Goal: Task Accomplishment & Management: Manage account settings

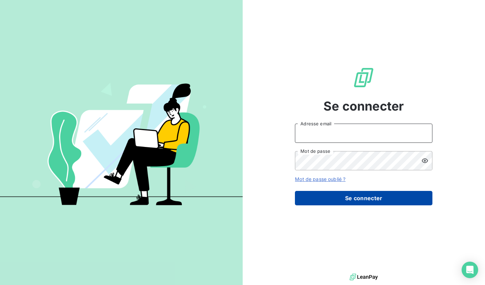
type input "[EMAIL_ADDRESS][DOMAIN_NAME]"
click at [343, 203] on button "Se connecter" at bounding box center [364, 198] width 138 height 14
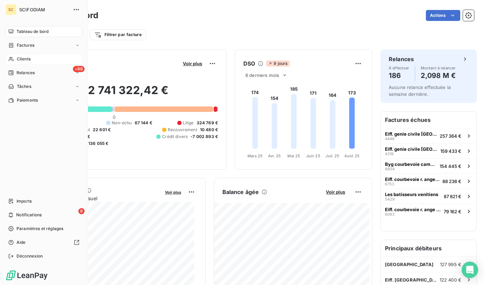
click at [12, 61] on icon at bounding box center [11, 59] width 6 height 6
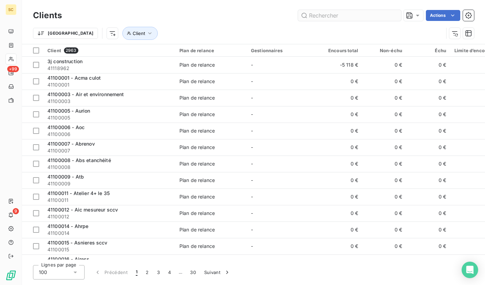
type input "41105053"
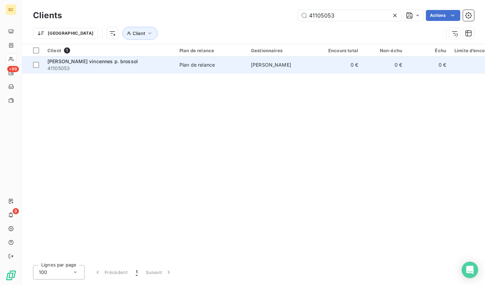
click at [248, 62] on td "[PERSON_NAME]" at bounding box center [283, 65] width 72 height 17
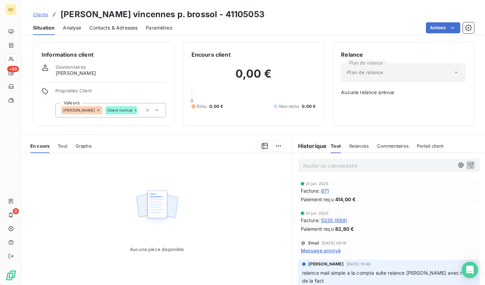
click at [44, 14] on span "Clients" at bounding box center [40, 15] width 15 height 6
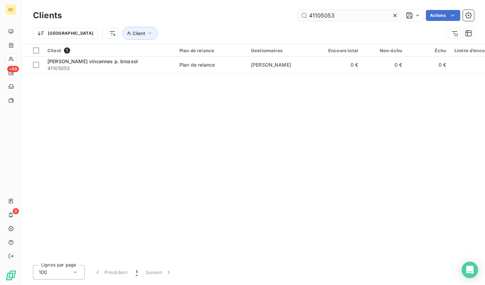
drag, startPoint x: 344, startPoint y: 14, endPoint x: 302, endPoint y: 13, distance: 42.3
click at [302, 13] on input "41105053" at bounding box center [349, 15] width 103 height 11
type input "41109102"
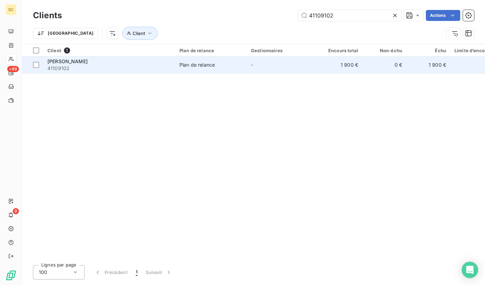
click at [186, 69] on td "Plan de relance" at bounding box center [211, 65] width 72 height 17
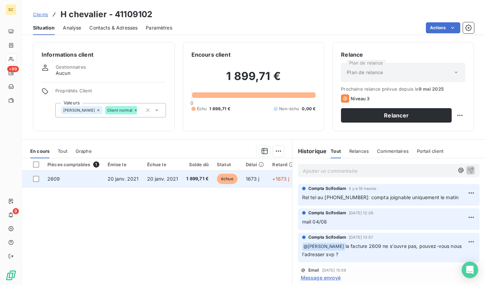
click at [98, 171] on td "2609" at bounding box center [73, 179] width 60 height 17
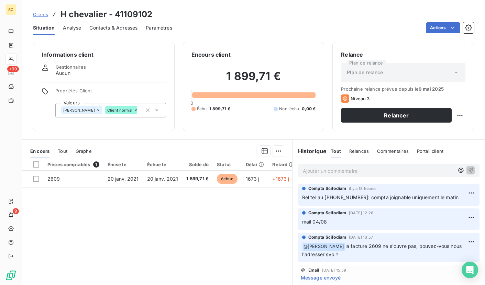
click at [121, 33] on div "Contacts & Adresses" at bounding box center [113, 28] width 48 height 14
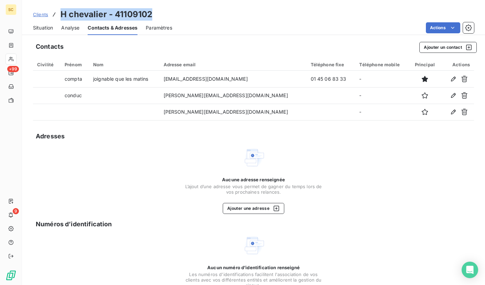
drag, startPoint x: 60, startPoint y: 13, endPoint x: 152, endPoint y: 15, distance: 91.5
click at [152, 15] on h3 "H chevalier - 41109102" at bounding box center [107, 14] width 92 height 12
copy h3 "H chevalier - 41109102"
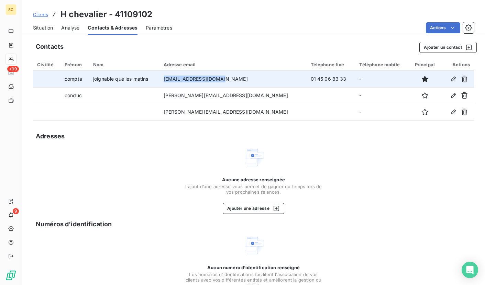
drag, startPoint x: 182, startPoint y: 80, endPoint x: 242, endPoint y: 84, distance: 60.7
click at [242, 84] on td "[EMAIL_ADDRESS][DOMAIN_NAME]" at bounding box center [233, 79] width 147 height 17
copy td "[EMAIL_ADDRESS][DOMAIN_NAME]"
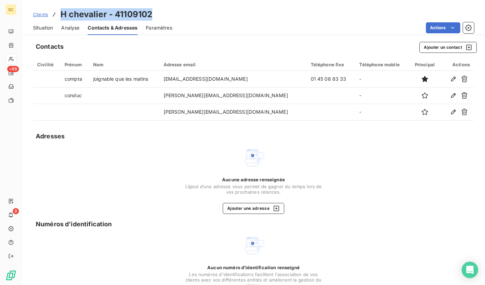
drag, startPoint x: 60, startPoint y: 15, endPoint x: 153, endPoint y: 12, distance: 93.3
click at [153, 12] on div "Clients H chevalier - 41109102" at bounding box center [253, 14] width 463 height 12
copy h3 "H chevalier - 41109102"
click at [433, 46] on button "Ajouter un contact" at bounding box center [448, 47] width 57 height 11
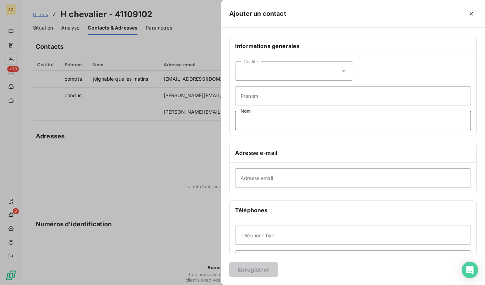
click at [260, 120] on input "Nom" at bounding box center [353, 120] width 236 height 19
type input "Contact comptabilité"
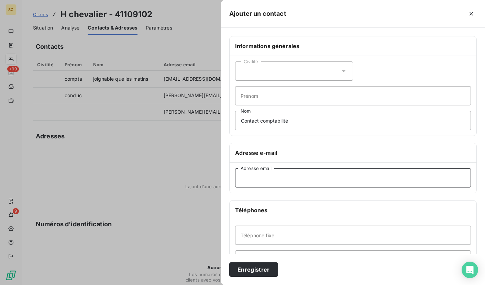
click at [269, 176] on input "Adresse email" at bounding box center [353, 178] width 236 height 19
paste input "20/08 : rel tel compta: fact non réceptionnée - la lui réadressons ce j à [PERS…"
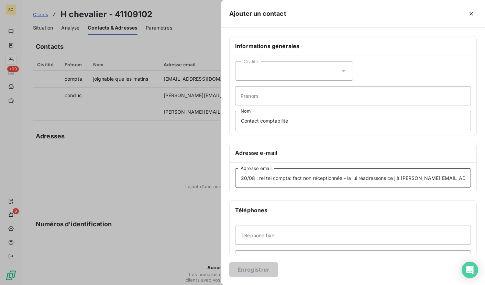
drag, startPoint x: 386, startPoint y: 180, endPoint x: 233, endPoint y: 176, distance: 153.8
click at [233, 176] on div "20/08 : rel tel compta: fact non réceptionnée - la lui réadressons ce j à [PERS…" at bounding box center [353, 178] width 247 height 30
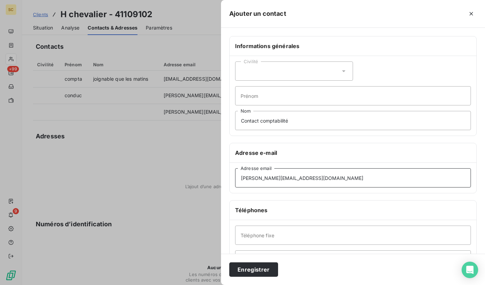
click at [348, 176] on input "[PERSON_NAME][EMAIL_ADDRESS][DOMAIN_NAME]" at bounding box center [353, 178] width 236 height 19
type input "[PERSON_NAME][EMAIL_ADDRESS][DOMAIN_NAME]"
click at [260, 266] on button "Enregistrer" at bounding box center [253, 270] width 49 height 14
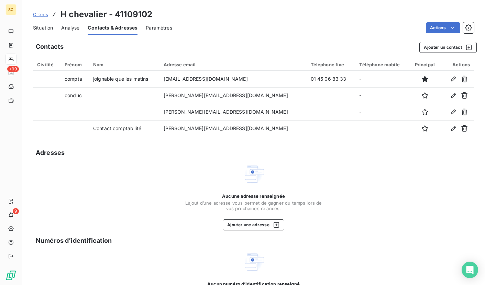
click at [39, 15] on span "Clients" at bounding box center [40, 15] width 15 height 6
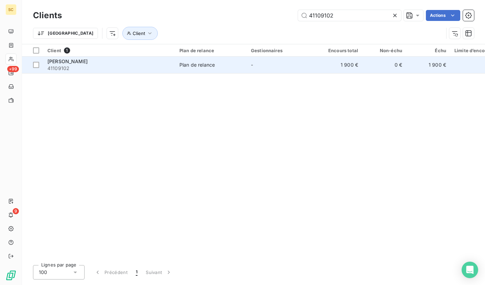
click at [136, 73] on td "H chevalier 41109102" at bounding box center [109, 65] width 132 height 17
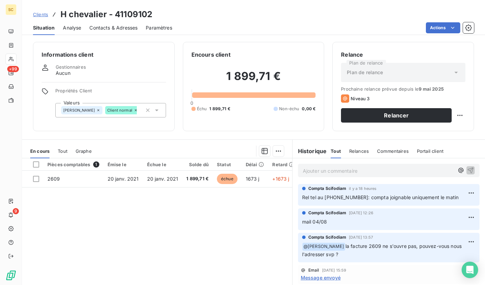
click at [362, 173] on p "Ajouter un commentaire ﻿" at bounding box center [378, 171] width 151 height 9
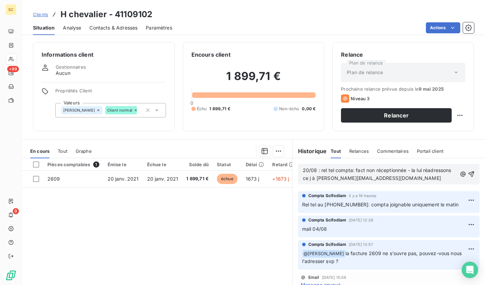
click at [319, 171] on span "20/08 : rel tel compta: fact non réceptionnée - la lui réadressons ce j à [PERS…" at bounding box center [378, 175] width 150 height 14
click at [468, 175] on icon "button" at bounding box center [471, 174] width 7 height 7
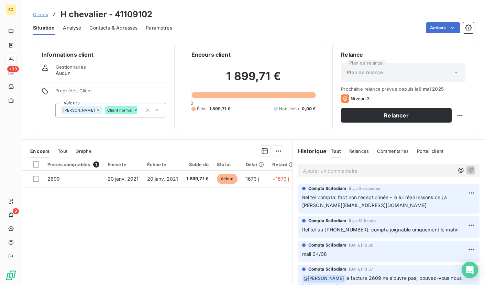
click at [40, 12] on span "Clients" at bounding box center [40, 15] width 15 height 6
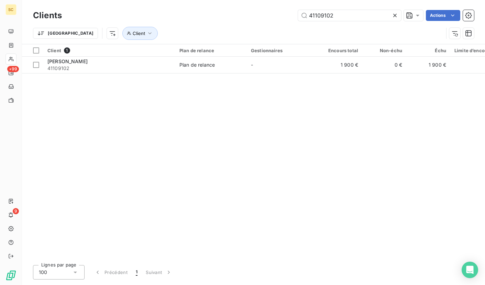
drag, startPoint x: 349, startPoint y: 16, endPoint x: 283, endPoint y: 13, distance: 66.4
click at [283, 13] on div "41109102 Actions" at bounding box center [272, 15] width 404 height 11
type input "41118324"
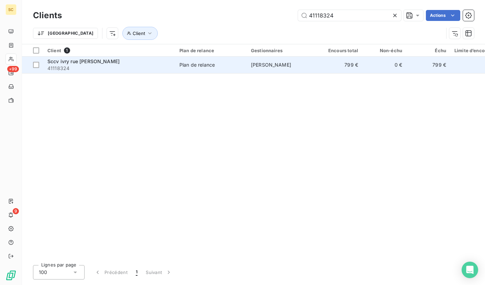
click at [229, 67] on span "Plan de relance" at bounding box center [211, 65] width 63 height 7
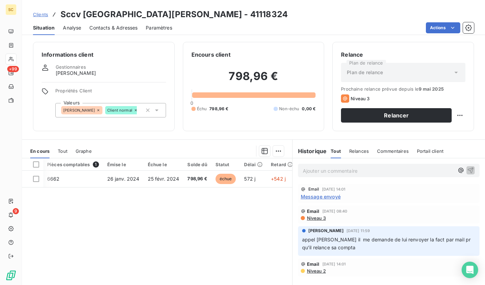
click at [112, 29] on span "Contacts & Adresses" at bounding box center [113, 27] width 48 height 7
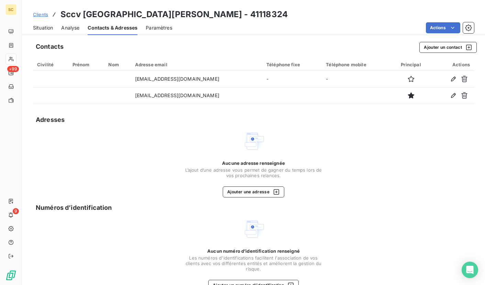
click at [41, 27] on span "Situation" at bounding box center [43, 27] width 20 height 7
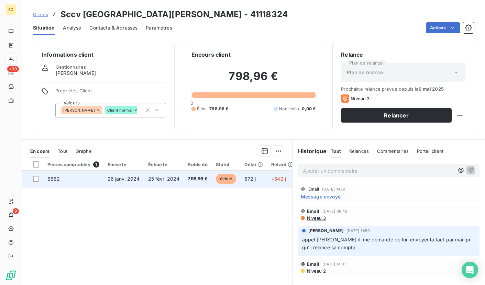
click at [112, 183] on td "26 janv. 2024" at bounding box center [124, 179] width 41 height 17
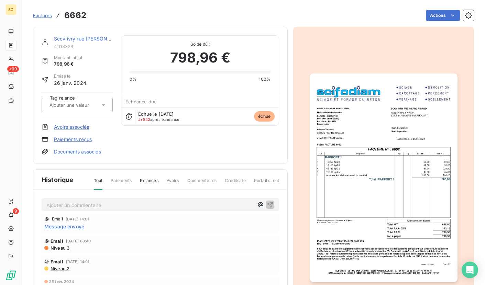
click at [365, 157] on img "button" at bounding box center [384, 178] width 148 height 209
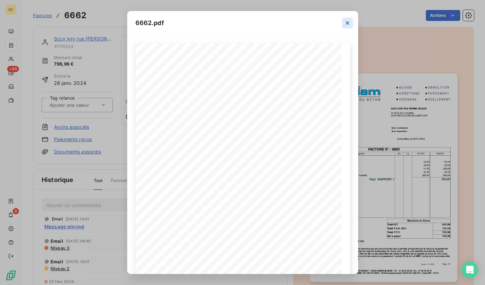
click at [349, 25] on icon "button" at bounding box center [347, 23] width 7 height 7
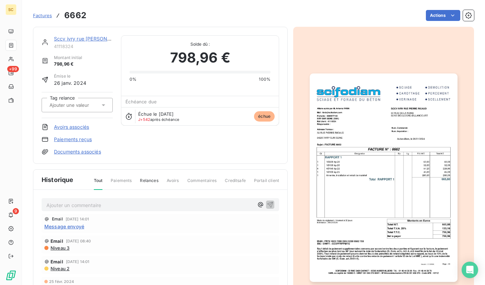
click at [41, 15] on span "Factures" at bounding box center [42, 16] width 19 height 6
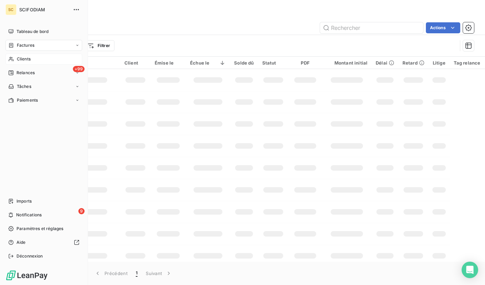
click at [19, 56] on span "Clients" at bounding box center [24, 59] width 14 height 6
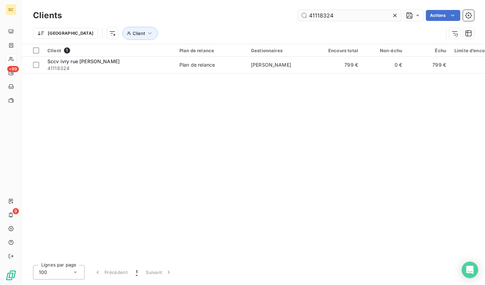
drag, startPoint x: 346, startPoint y: 13, endPoint x: 308, endPoint y: 18, distance: 38.8
click at [308, 18] on input "41118324" at bounding box center [349, 15] width 103 height 11
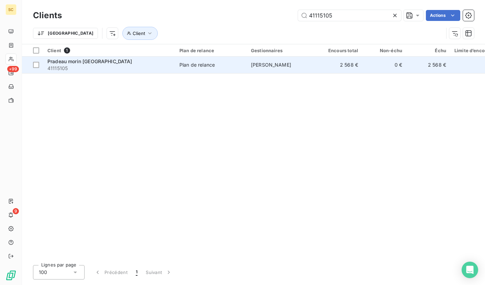
type input "41115105"
click at [201, 67] on div "Plan de relance" at bounding box center [197, 65] width 35 height 7
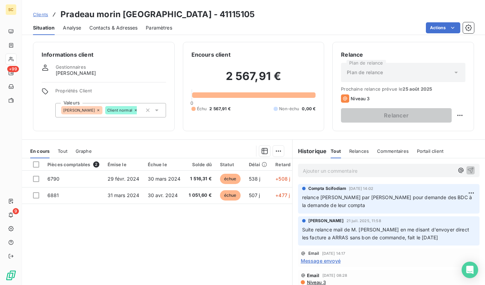
click at [41, 13] on span "Clients" at bounding box center [40, 15] width 15 height 6
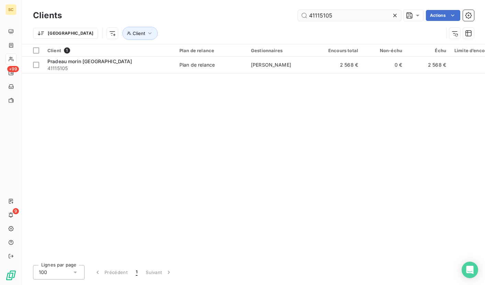
click at [373, 17] on input "41115105" at bounding box center [349, 15] width 103 height 11
click at [398, 18] on icon at bounding box center [395, 15] width 7 height 7
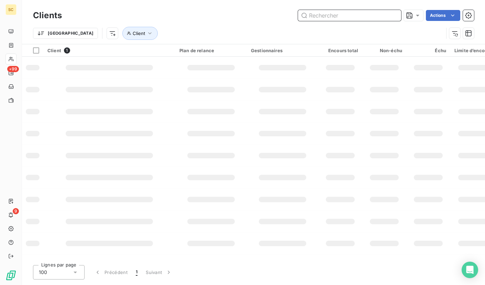
click at [359, 18] on input "text" at bounding box center [349, 15] width 103 height 11
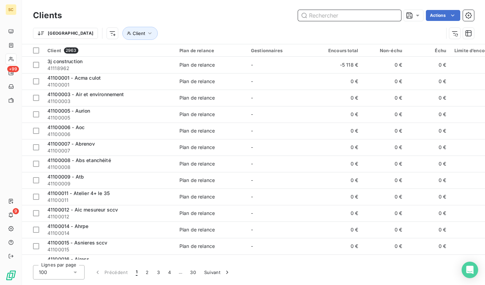
paste input "41103494"
type input "41103494"
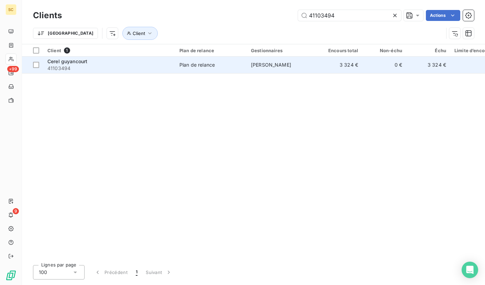
click at [212, 71] on td "Plan de relance" at bounding box center [211, 65] width 72 height 17
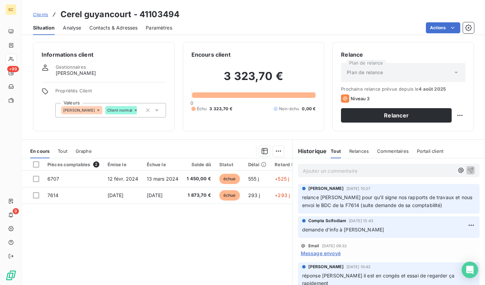
click at [346, 168] on p "Ajouter un commentaire ﻿" at bounding box center [378, 171] width 151 height 9
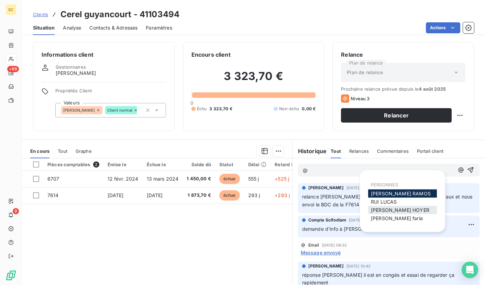
click at [414, 210] on span "[PERSON_NAME]" at bounding box center [400, 210] width 58 height 6
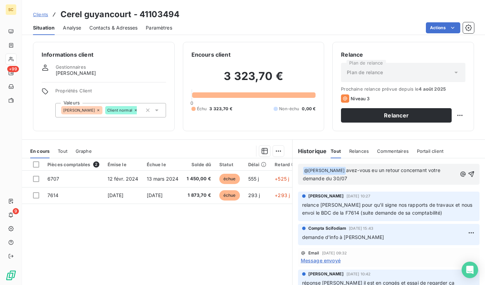
click at [349, 180] on p "﻿ @ [PERSON_NAME] ﻿ avez-vous eu un retour concernant votre demande du 30/07" at bounding box center [380, 175] width 154 height 16
click at [468, 174] on icon "button" at bounding box center [471, 174] width 7 height 7
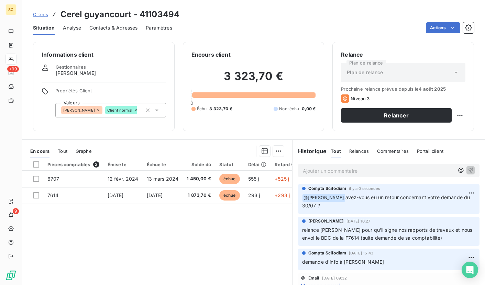
click at [43, 10] on div "Clients [GEOGRAPHIC_DATA] - 41103494" at bounding box center [106, 14] width 147 height 12
click at [42, 12] on span "Clients" at bounding box center [40, 15] width 15 height 6
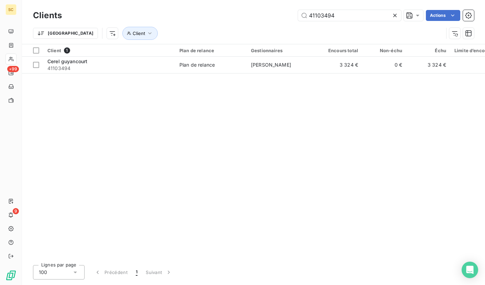
drag, startPoint x: 346, startPoint y: 15, endPoint x: 274, endPoint y: 17, distance: 72.6
click at [274, 17] on div "41103494 Actions" at bounding box center [272, 15] width 404 height 11
type input "41100464"
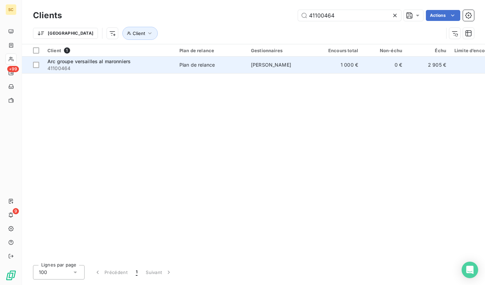
click at [153, 66] on span "41100464" at bounding box center [109, 68] width 124 height 7
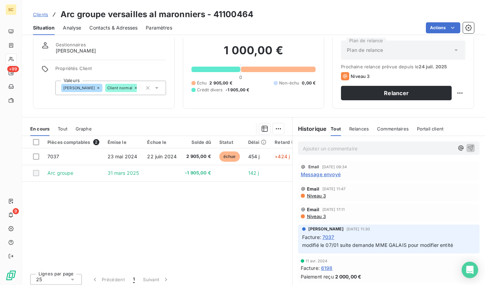
scroll to position [26, 0]
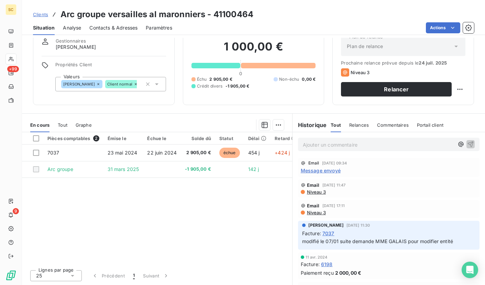
click at [177, 196] on div "Pièces comptables 2 Émise le Échue le Solde dû Statut Délai Retard Tag relance …" at bounding box center [157, 198] width 270 height 132
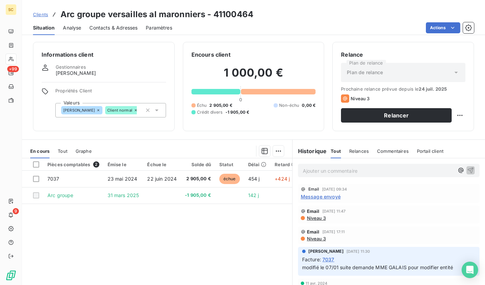
click at [112, 29] on span "Contacts & Adresses" at bounding box center [113, 27] width 48 height 7
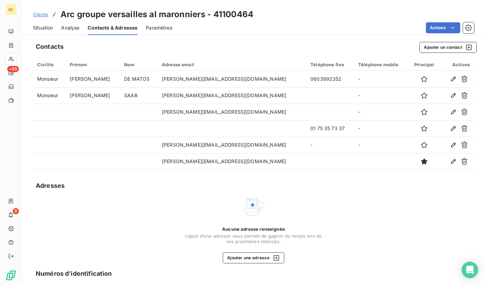
click at [33, 17] on span "Clients" at bounding box center [40, 15] width 15 height 6
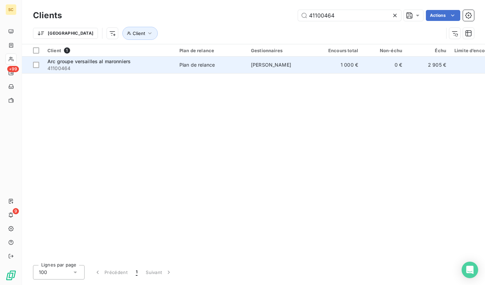
click at [138, 63] on div "Arc groupe versailles al maronniers" at bounding box center [109, 61] width 124 height 7
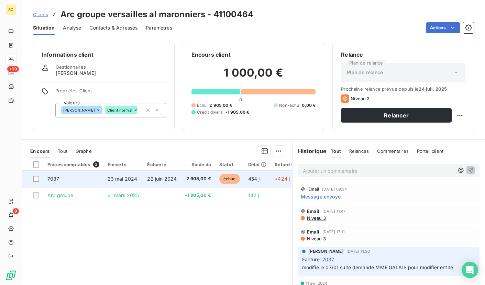
click at [194, 180] on span "2 905,00 €" at bounding box center [198, 179] width 26 height 7
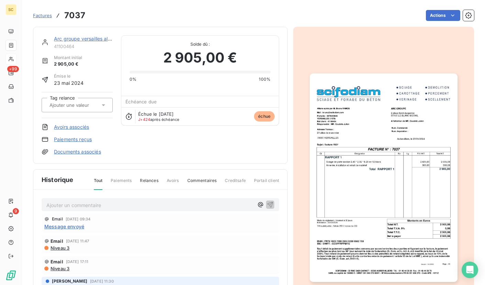
click at [376, 160] on img "button" at bounding box center [384, 178] width 148 height 209
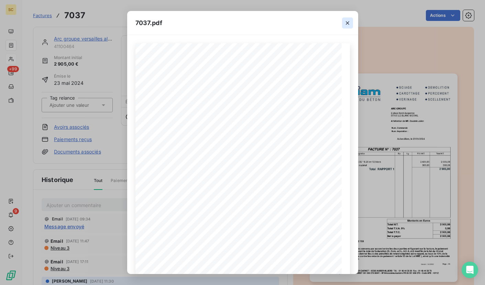
click at [348, 21] on icon "button" at bounding box center [347, 23] width 7 height 7
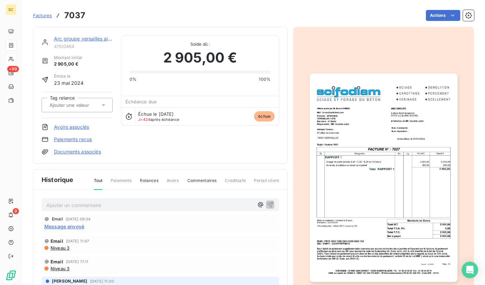
click at [353, 188] on img "button" at bounding box center [384, 178] width 148 height 209
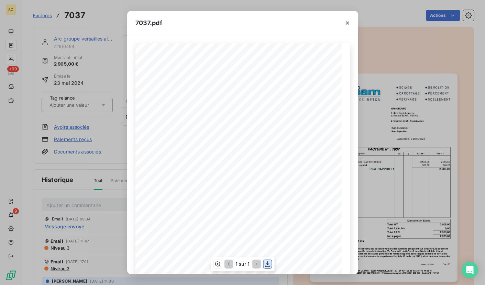
click at [265, 263] on icon "button" at bounding box center [267, 264] width 7 height 7
click at [348, 24] on icon "button" at bounding box center [347, 23] width 7 height 7
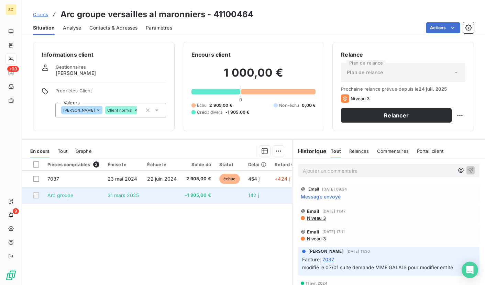
click at [168, 195] on td at bounding box center [162, 195] width 38 height 17
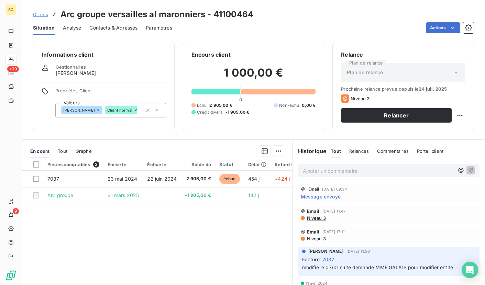
click at [121, 25] on span "Contacts & Adresses" at bounding box center [113, 27] width 48 height 7
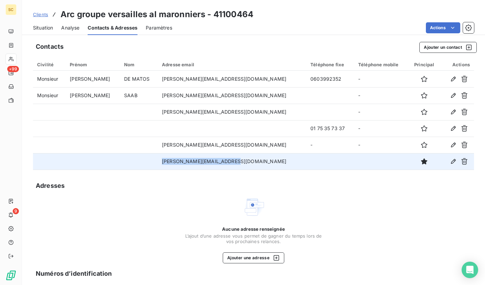
drag, startPoint x: 158, startPoint y: 161, endPoint x: 226, endPoint y: 161, distance: 68.5
click at [226, 161] on td "[PERSON_NAME][EMAIL_ADDRESS][DOMAIN_NAME]" at bounding box center [232, 161] width 149 height 17
copy td "[PERSON_NAME][EMAIL_ADDRESS][DOMAIN_NAME]"
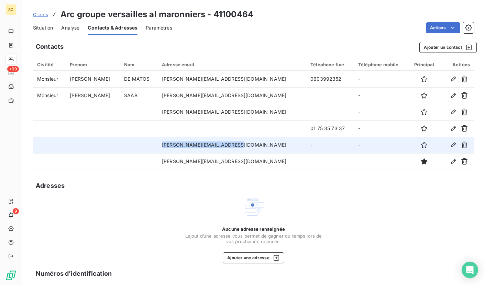
drag, startPoint x: 159, startPoint y: 144, endPoint x: 229, endPoint y: 152, distance: 70.0
click at [229, 152] on td "[PERSON_NAME][EMAIL_ADDRESS][DOMAIN_NAME]" at bounding box center [232, 145] width 149 height 17
copy td "[PERSON_NAME][EMAIL_ADDRESS][DOMAIN_NAME]"
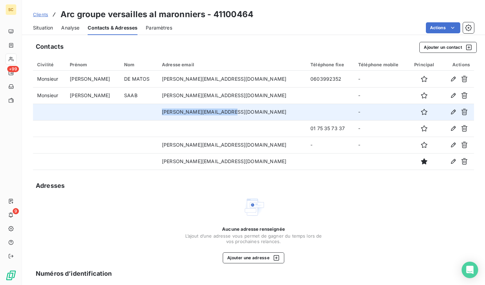
drag, startPoint x: 158, startPoint y: 112, endPoint x: 231, endPoint y: 116, distance: 74.1
click at [231, 116] on td "[PERSON_NAME][EMAIL_ADDRESS][DOMAIN_NAME]" at bounding box center [232, 112] width 149 height 17
copy td "[PERSON_NAME][EMAIL_ADDRESS][DOMAIN_NAME]"
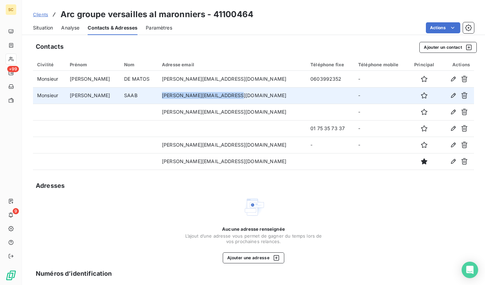
drag, startPoint x: 159, startPoint y: 96, endPoint x: 238, endPoint y: 95, distance: 79.1
click at [238, 95] on td "[PERSON_NAME][EMAIL_ADDRESS][DOMAIN_NAME]" at bounding box center [232, 95] width 149 height 17
copy td "[PERSON_NAME][EMAIL_ADDRESS][DOMAIN_NAME]"
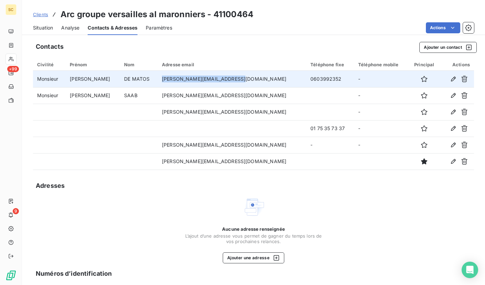
drag, startPoint x: 158, startPoint y: 79, endPoint x: 258, endPoint y: 82, distance: 100.8
click at [258, 82] on td "[PERSON_NAME][EMAIL_ADDRESS][DOMAIN_NAME]" at bounding box center [232, 79] width 149 height 17
copy td "[PERSON_NAME][EMAIL_ADDRESS][DOMAIN_NAME]"
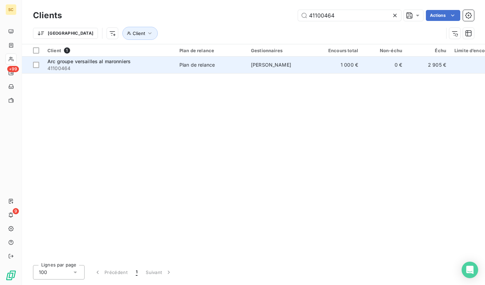
click at [89, 61] on span "Arc groupe versailles al maronniers" at bounding box center [88, 61] width 83 height 6
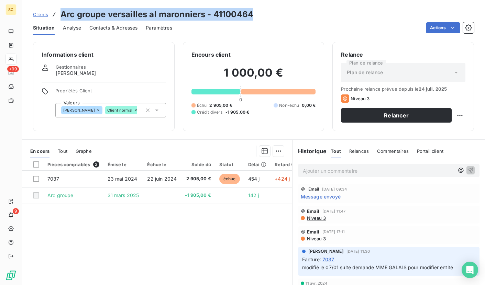
drag, startPoint x: 62, startPoint y: 17, endPoint x: 255, endPoint y: 15, distance: 193.0
click at [255, 15] on div "Clients Arc groupe versailles al maronniers - 41100464" at bounding box center [253, 14] width 463 height 12
copy h3 "Arc groupe versailles al maronniers - 41100464"
click at [324, 175] on p "Ajouter un commentaire ﻿" at bounding box center [378, 171] width 151 height 9
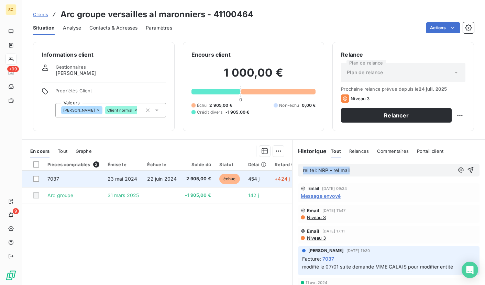
drag, startPoint x: 373, startPoint y: 173, endPoint x: 276, endPoint y: 172, distance: 97.0
click at [276, 172] on div "En cours Tout Graphe Pièces comptables 2 Émise le Échue le Solde dû Statut Déla…" at bounding box center [253, 226] width 463 height 172
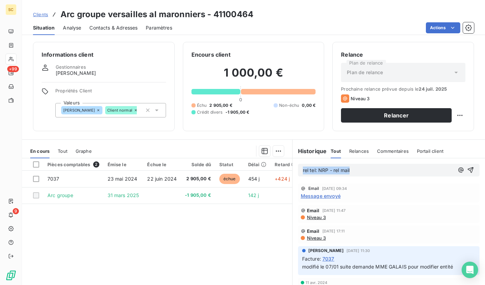
copy span "rel tel: NRP - rel mail"
click at [468, 171] on icon "button" at bounding box center [471, 171] width 6 height 6
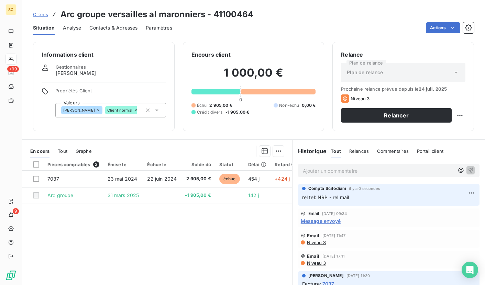
click at [46, 15] on span "Clients" at bounding box center [40, 15] width 15 height 6
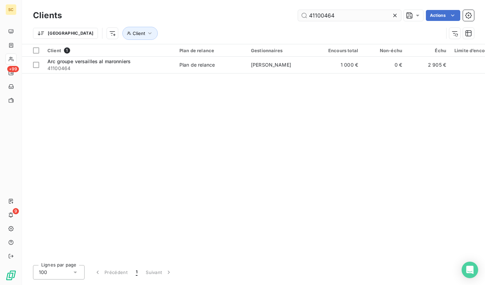
click at [345, 19] on input "41100464" at bounding box center [349, 15] width 103 height 11
click at [394, 17] on icon at bounding box center [395, 15] width 7 height 7
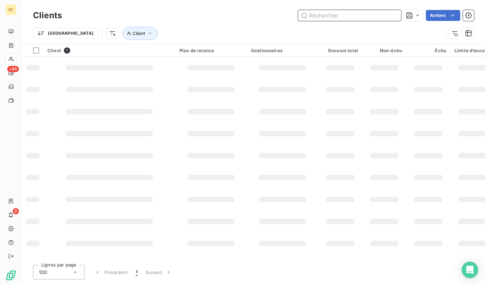
click at [341, 17] on input "text" at bounding box center [349, 15] width 103 height 11
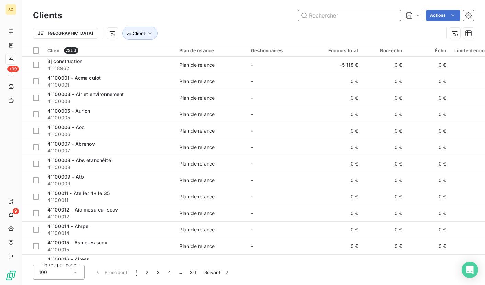
paste input "41100047"
type input "41100047"
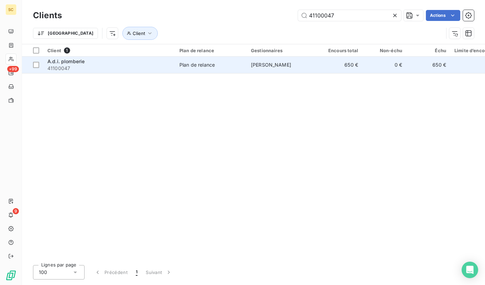
click at [201, 65] on div "Plan de relance" at bounding box center [197, 65] width 35 height 7
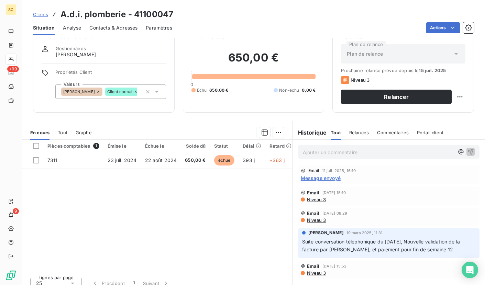
scroll to position [26, 0]
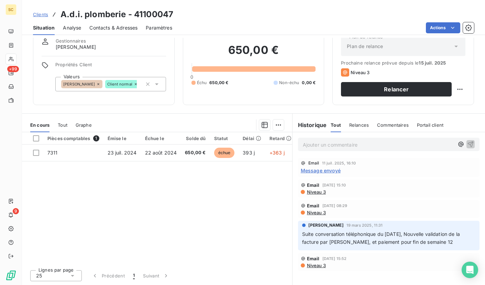
click at [322, 7] on div "Clients A.d.i. plomberie - 41100047 Situation Analyse Contacts & Adresses Param…" at bounding box center [253, 17] width 463 height 35
click at [103, 31] on span "Contacts & Adresses" at bounding box center [113, 27] width 48 height 7
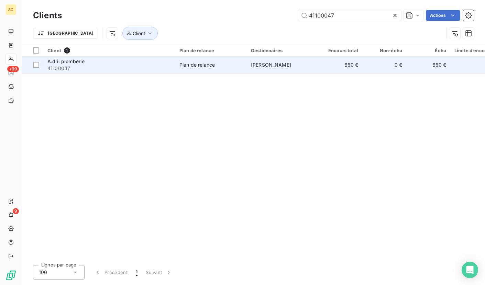
click at [132, 71] on span "41100047" at bounding box center [109, 68] width 124 height 7
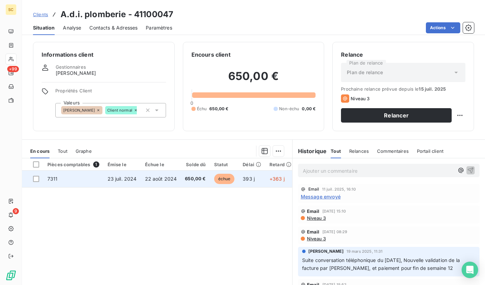
click at [156, 184] on td "22 août 2024" at bounding box center [161, 179] width 40 height 17
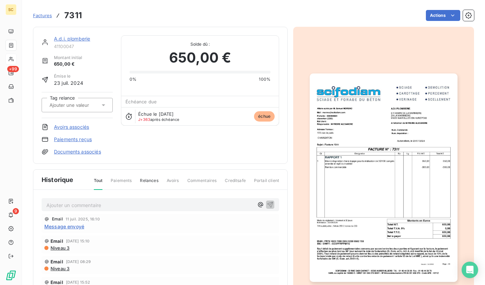
click at [392, 133] on img "button" at bounding box center [384, 178] width 148 height 209
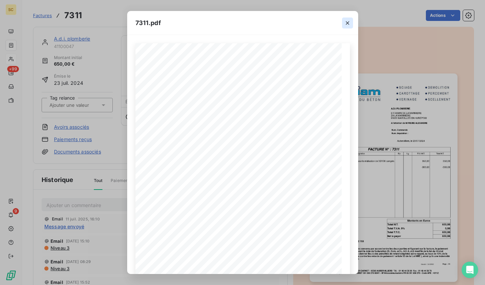
click at [349, 21] on icon "button" at bounding box center [347, 22] width 3 height 3
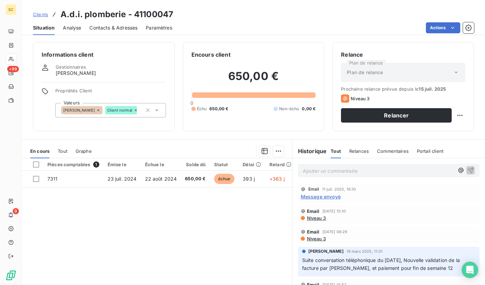
click at [112, 25] on div "Contacts & Adresses" at bounding box center [113, 28] width 48 height 14
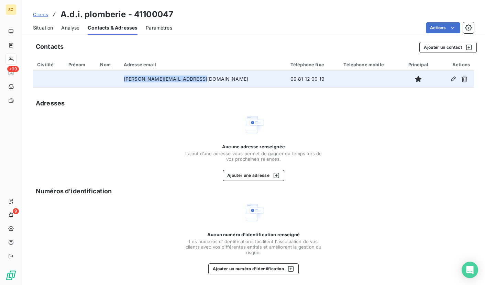
drag, startPoint x: 210, startPoint y: 79, endPoint x: 130, endPoint y: 78, distance: 79.8
click at [130, 78] on tr "[PERSON_NAME][EMAIL_ADDRESS][DOMAIN_NAME] 09 81 12 00 19" at bounding box center [253, 79] width 441 height 17
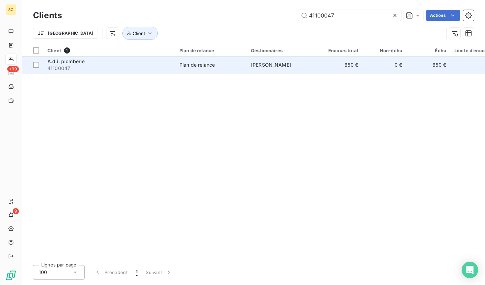
click at [130, 60] on div "A.d.i. plomberie" at bounding box center [109, 61] width 124 height 7
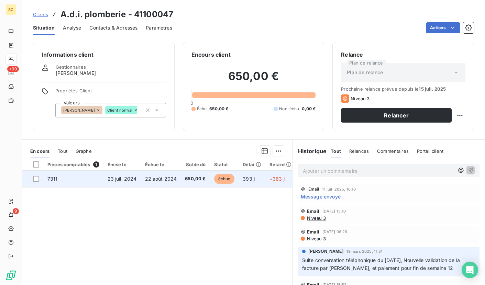
click at [159, 180] on span "22 août 2024" at bounding box center [161, 179] width 32 height 6
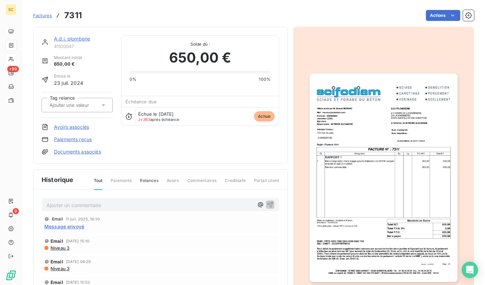
click at [396, 139] on img "button" at bounding box center [384, 178] width 148 height 209
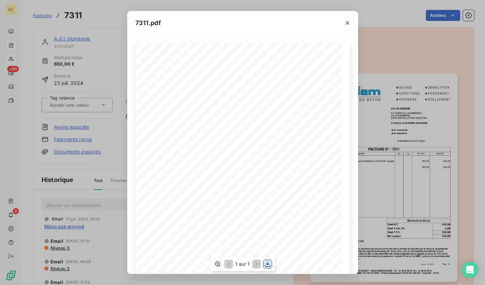
click at [265, 266] on icon "button" at bounding box center [268, 264] width 6 height 6
click at [348, 24] on icon "button" at bounding box center [347, 23] width 7 height 7
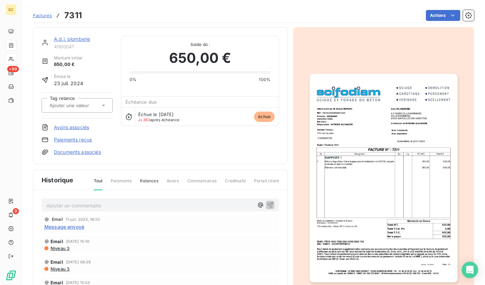
scroll to position [55, 0]
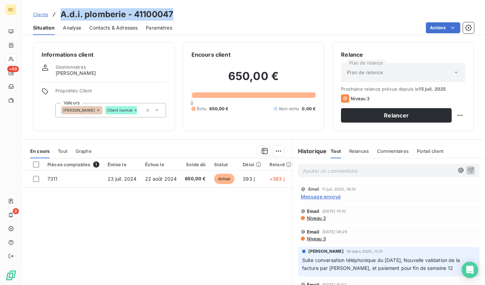
drag, startPoint x: 61, startPoint y: 16, endPoint x: 178, endPoint y: 10, distance: 117.1
click at [178, 10] on div "Clients A.d.i. plomberie - 41100047" at bounding box center [253, 14] width 463 height 12
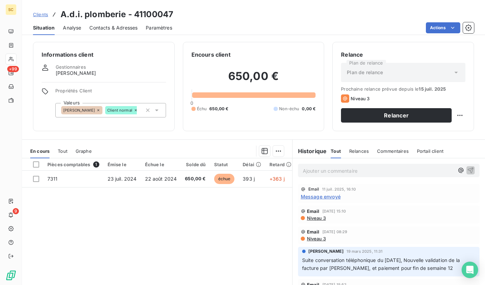
click at [310, 173] on p "Ajouter un commentaire ﻿" at bounding box center [378, 171] width 151 height 9
drag, startPoint x: 353, startPoint y: 173, endPoint x: 289, endPoint y: 170, distance: 64.4
click at [289, 170] on div "En cours Tout Graphe Pièces comptables 1 Émise le Échue le Solde dû Statut Déla…" at bounding box center [253, 226] width 463 height 172
click at [468, 169] on icon "button" at bounding box center [471, 171] width 6 height 6
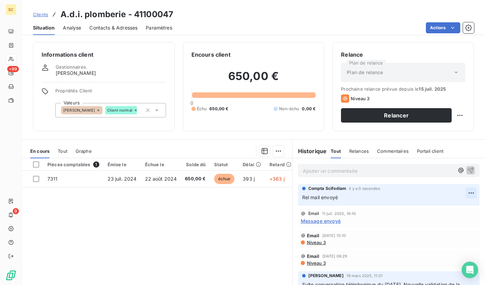
click at [461, 191] on html "SC +99 9 Clients A.d.i. plomberie - 41100047 Situation Analyse Contacts & Adres…" at bounding box center [242, 142] width 485 height 285
click at [442, 206] on div "Editer" at bounding box center [444, 208] width 39 height 11
click at [308, 198] on span "Rel mail envoyé" at bounding box center [320, 198] width 36 height 6
drag, startPoint x: 376, startPoint y: 197, endPoint x: 291, endPoint y: 197, distance: 85.0
click at [293, 197] on div "Compta [PERSON_NAME] il y a 5 secondes Rel tel : NRP - rel mail envoyé" at bounding box center [389, 195] width 193 height 24
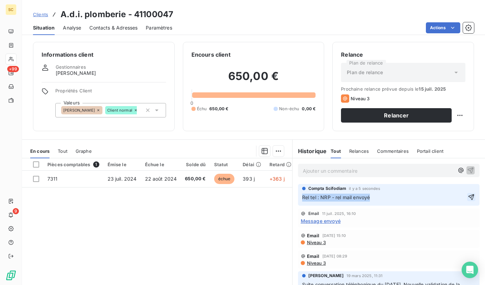
click at [468, 197] on icon "button" at bounding box center [471, 197] width 7 height 7
click at [41, 15] on span "Clients" at bounding box center [40, 15] width 15 height 6
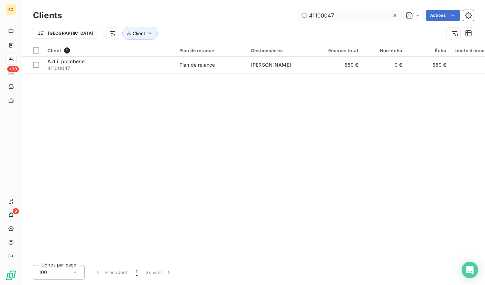
click at [338, 18] on input "41100047" at bounding box center [349, 15] width 103 height 11
drag, startPoint x: 345, startPoint y: 15, endPoint x: 275, endPoint y: 12, distance: 69.9
click at [275, 12] on div "41100047 Actions" at bounding box center [272, 15] width 404 height 11
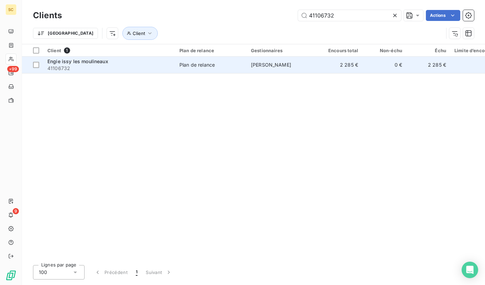
type input "41106732"
click at [120, 61] on div "Engie issy les moulineaux" at bounding box center [109, 61] width 124 height 7
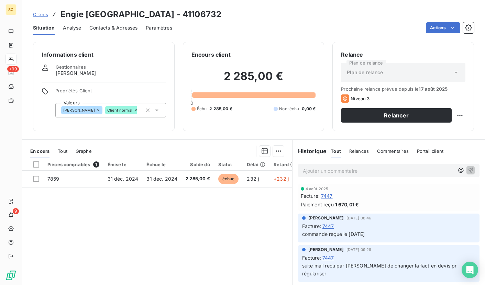
click at [117, 30] on span "Contacts & Adresses" at bounding box center [113, 27] width 48 height 7
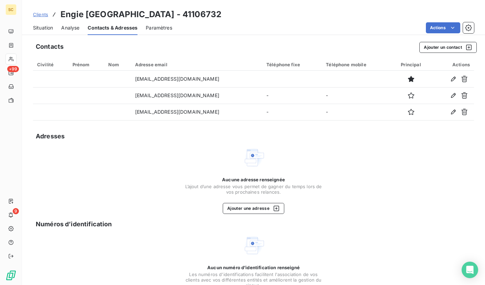
click at [46, 27] on span "Situation" at bounding box center [43, 27] width 20 height 7
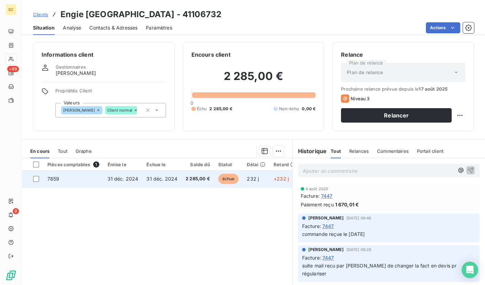
click at [135, 181] on span "31 déc. 2024" at bounding box center [123, 179] width 31 height 6
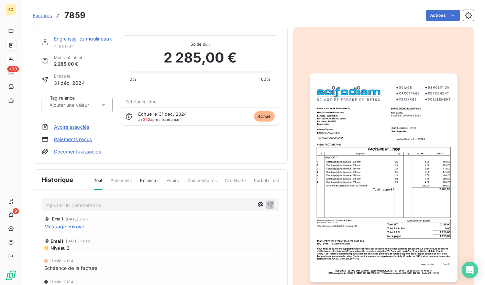
click at [310, 136] on img "button" at bounding box center [384, 178] width 148 height 209
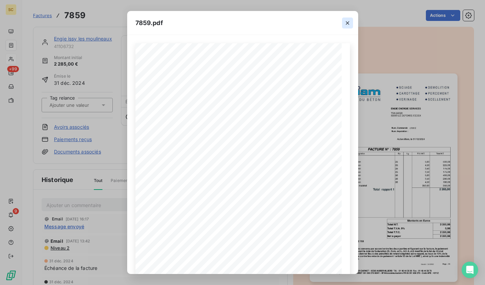
click at [347, 22] on icon "button" at bounding box center [347, 22] width 3 height 3
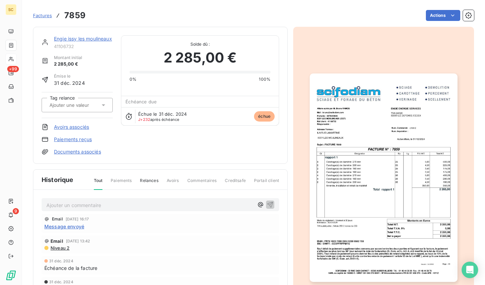
click at [344, 187] on img "button" at bounding box center [384, 178] width 148 height 209
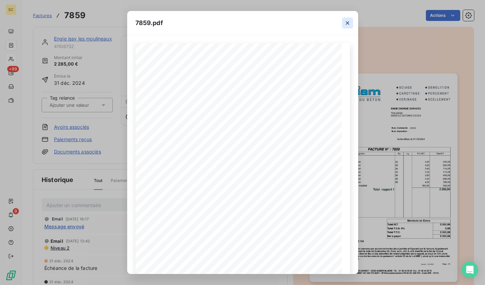
click at [348, 25] on icon "button" at bounding box center [347, 23] width 7 height 7
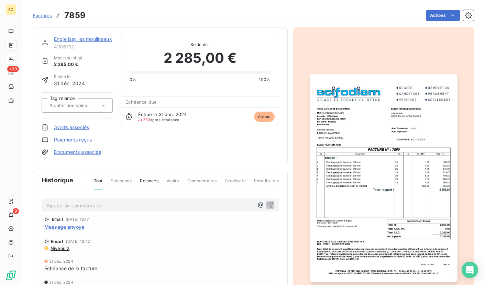
scroll to position [55, 0]
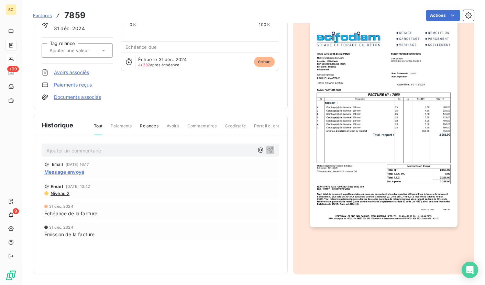
click at [115, 150] on p "Ajouter un commentaire ﻿" at bounding box center [149, 151] width 207 height 9
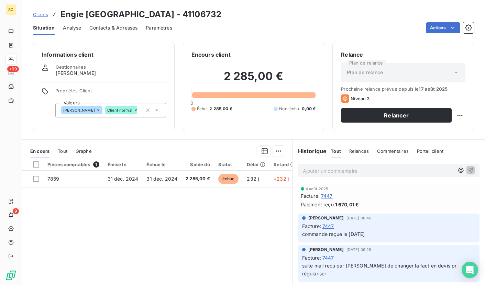
click at [105, 27] on span "Contacts & Adresses" at bounding box center [113, 27] width 48 height 7
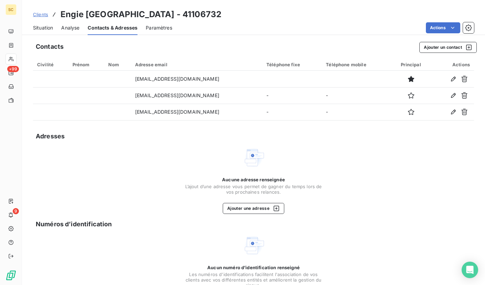
click at [40, 14] on span "Clients" at bounding box center [40, 15] width 15 height 6
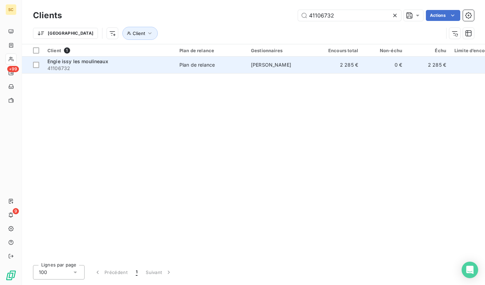
click at [87, 64] on span "Engie issy les moulineaux" at bounding box center [77, 61] width 61 height 6
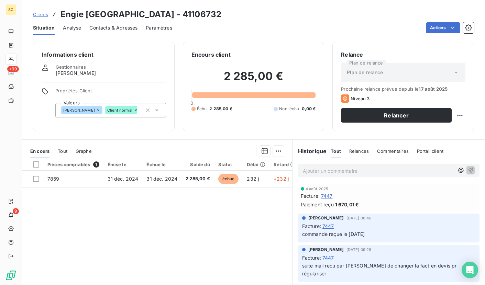
click at [116, 30] on span "Contacts & Adresses" at bounding box center [113, 27] width 48 height 7
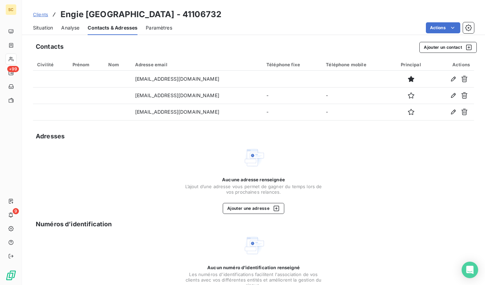
click at [42, 26] on span "Situation" at bounding box center [43, 27] width 20 height 7
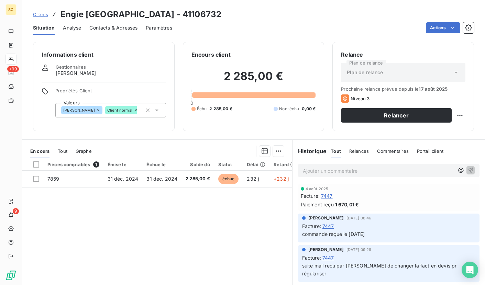
click at [344, 167] on p "Ajouter un commentaire ﻿" at bounding box center [378, 171] width 151 height 9
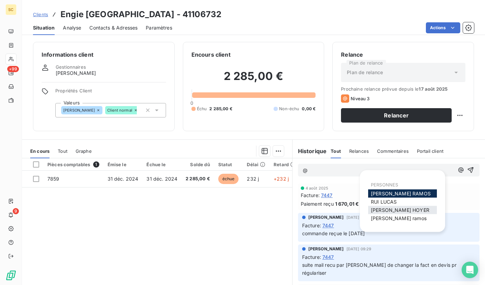
click at [421, 211] on div "[PERSON_NAME]" at bounding box center [402, 210] width 69 height 8
click at [402, 210] on span "[PERSON_NAME]" at bounding box center [400, 210] width 58 height 6
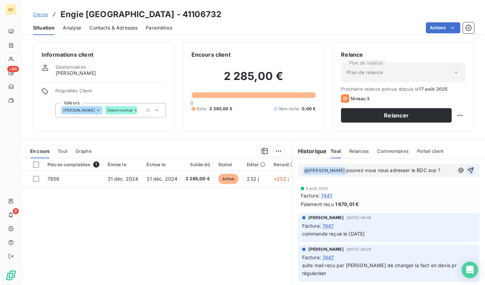
click at [467, 169] on icon "button" at bounding box center [470, 170] width 7 height 7
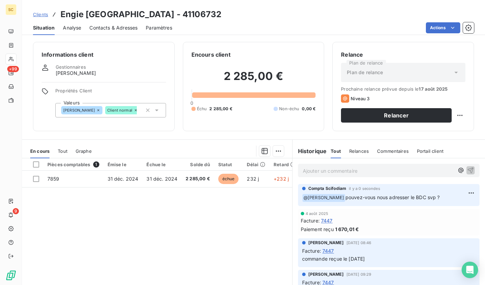
click at [42, 15] on span "Clients" at bounding box center [40, 15] width 15 height 6
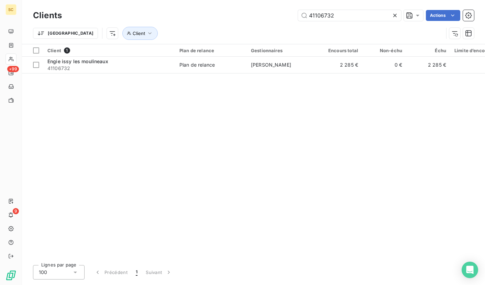
drag, startPoint x: 341, startPoint y: 15, endPoint x: 284, endPoint y: 15, distance: 56.4
click at [284, 15] on div "41106732 Actions" at bounding box center [272, 15] width 404 height 11
type input "41115109"
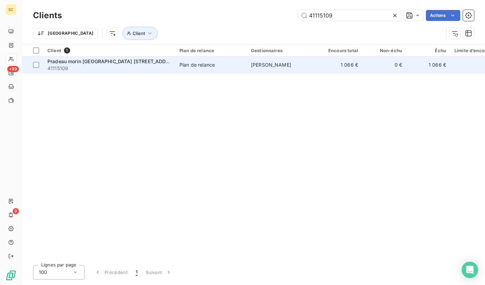
click at [197, 66] on div "Plan de relance" at bounding box center [197, 65] width 35 height 7
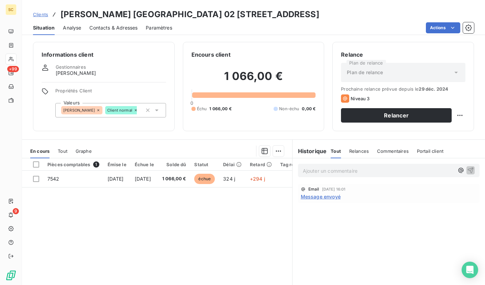
click at [119, 23] on div "Contacts & Adresses" at bounding box center [113, 28] width 48 height 14
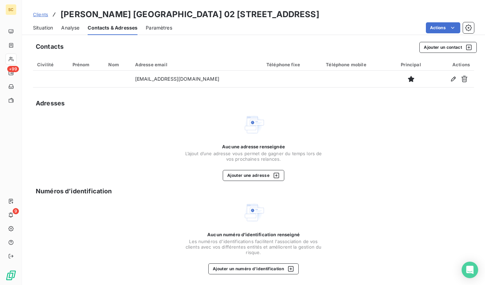
click at [43, 29] on span "Situation" at bounding box center [43, 27] width 20 height 7
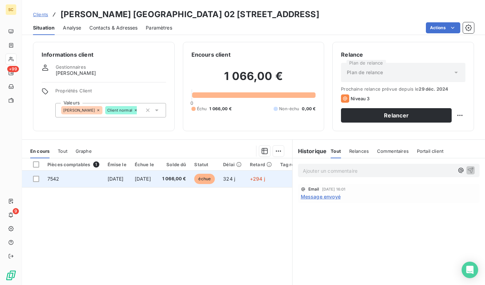
click at [123, 181] on span "[DATE]" at bounding box center [116, 179] width 16 height 6
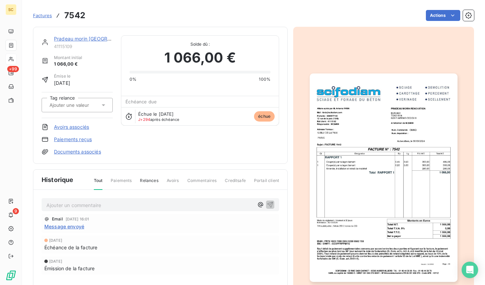
click at [319, 165] on img "button" at bounding box center [384, 178] width 148 height 209
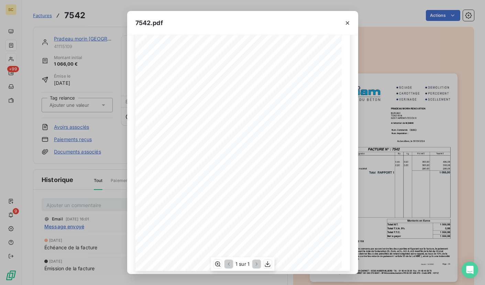
scroll to position [65, 0]
click at [109, 7] on div "7542.pdf Qt Désignation Ep Lg P.U. H.T. Total H.T. Version : 18.00R01 Page : 1/…" at bounding box center [242, 142] width 485 height 285
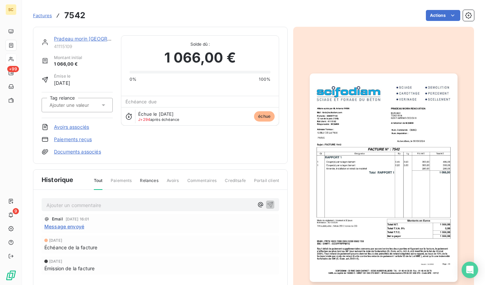
click at [368, 129] on img "button" at bounding box center [384, 178] width 148 height 209
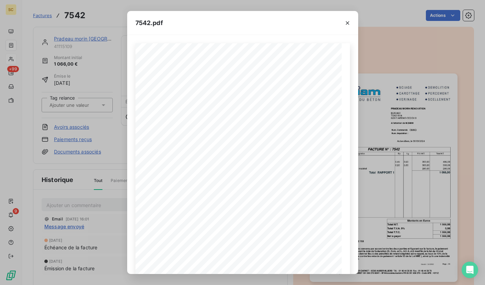
click at [368, 129] on div "7542.pdf Qt Désignation Ep Lg P.U. H.T. Total H.T. Version : 18.00R01 Page : 1/…" at bounding box center [242, 142] width 485 height 285
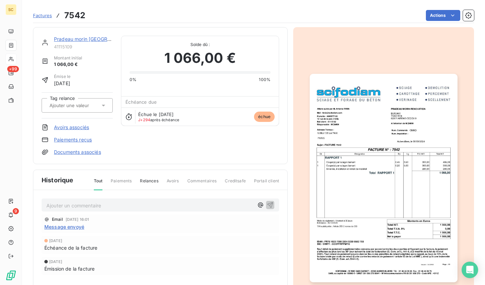
scroll to position [37, 0]
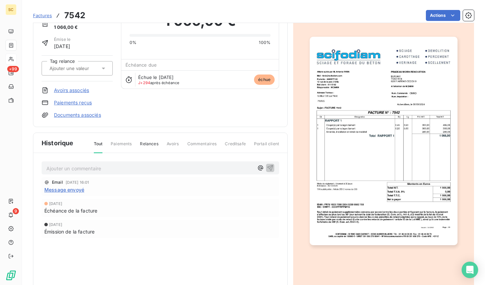
click at [391, 120] on img "button" at bounding box center [384, 141] width 148 height 209
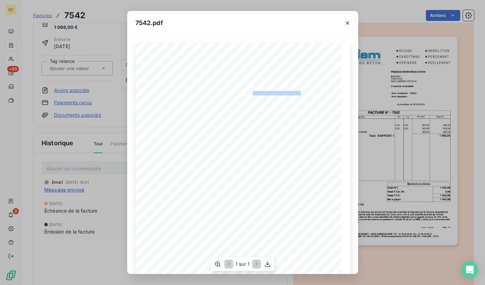
drag, startPoint x: 249, startPoint y: 93, endPoint x: 295, endPoint y: 93, distance: 45.8
click at [298, 91] on div "Qt Désignation Ep Lg P.U. H.T. Total H.T. Version : 18.00R01 Page : 1/1 SCIFODI…" at bounding box center [243, 189] width 206 height 292
click at [253, 105] on span "62971 ARRAS CEDEX 9" at bounding box center [271, 106] width 36 height 3
drag, startPoint x: 248, startPoint y: 94, endPoint x: 263, endPoint y: 101, distance: 17.1
click at [263, 100] on div "Qt Désignation Ep Lg P.U. H.T. Total H.T. Version : 18.00R01 Page : 1/1 SCIFODI…" at bounding box center [243, 189] width 206 height 292
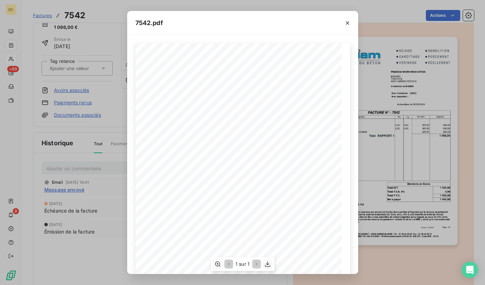
click at [266, 105] on span "62971 ARRAS CEDEX 9" at bounding box center [271, 106] width 36 height 3
drag, startPoint x: 388, startPoint y: 33, endPoint x: 354, endPoint y: 5, distance: 44.5
click at [388, 33] on div "7542.pdf Qt Désignation Ep Lg P.U. H.T. Total H.T. Version : 18.00R01 Page : 1/…" at bounding box center [242, 142] width 485 height 285
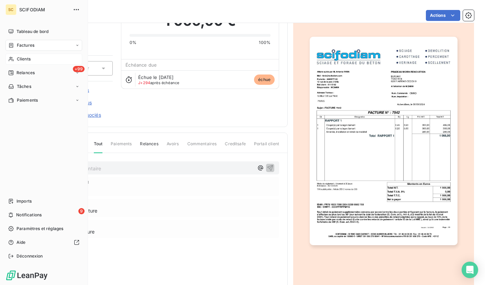
click at [29, 62] on div "Clients" at bounding box center [44, 59] width 77 height 11
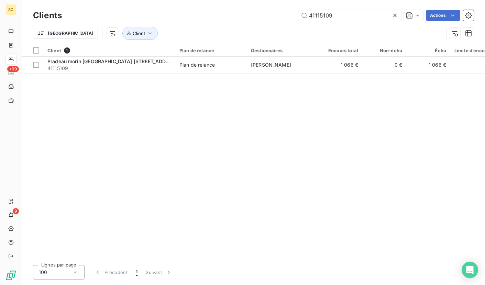
drag, startPoint x: 344, startPoint y: 17, endPoint x: 273, endPoint y: 15, distance: 70.9
click at [273, 15] on div "41115109 Actions" at bounding box center [272, 15] width 404 height 11
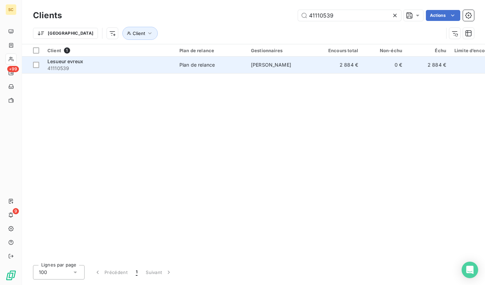
type input "41110539"
click at [125, 70] on span "41110539" at bounding box center [109, 68] width 124 height 7
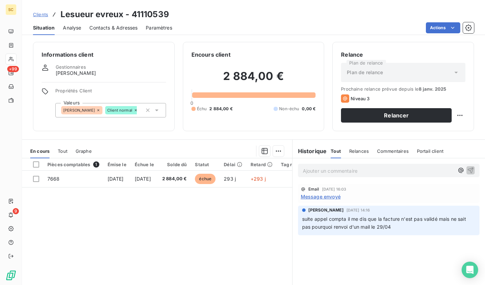
click at [122, 26] on span "Contacts & Adresses" at bounding box center [113, 27] width 48 height 7
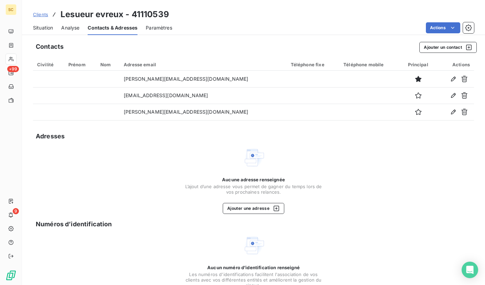
click at [46, 30] on span "Situation" at bounding box center [43, 27] width 20 height 7
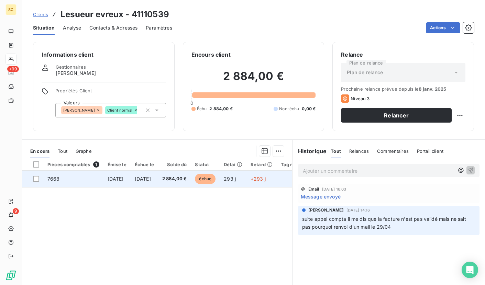
click at [181, 184] on td "2 884,00 €" at bounding box center [174, 179] width 33 height 17
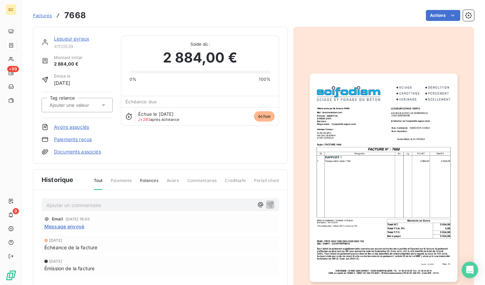
click at [396, 149] on img "button" at bounding box center [384, 178] width 148 height 209
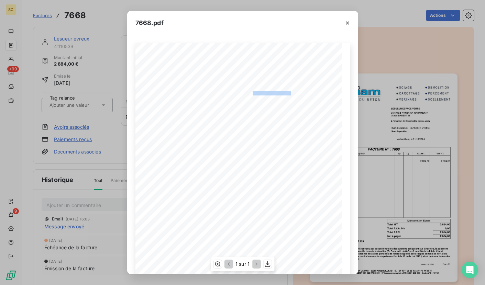
drag, startPoint x: 248, startPoint y: 93, endPoint x: 288, endPoint y: 91, distance: 39.9
click at [289, 91] on div "Qt Désignation Ep Lg P.U. H.T. Total H.T. Version : 18.00R01 Page : 1/1 SCIFODI…" at bounding box center [243, 189] width 206 height 292
click at [349, 20] on icon "button" at bounding box center [347, 23] width 7 height 7
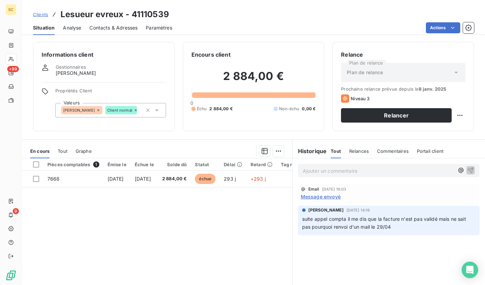
click at [111, 29] on span "Contacts & Adresses" at bounding box center [113, 27] width 48 height 7
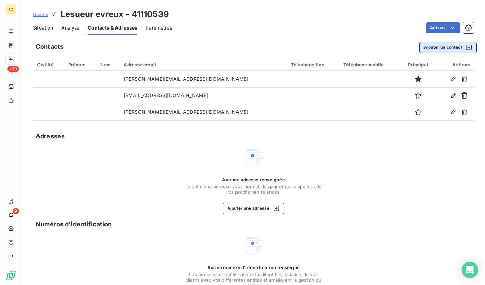
click at [439, 44] on button "Ajouter un contact" at bounding box center [448, 47] width 57 height 11
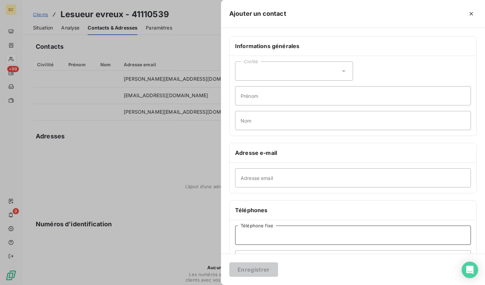
click at [263, 238] on input "Téléphone fixe" at bounding box center [353, 235] width 236 height 19
paste input "02 35 33 71 78"
type input "02 35 33 71 78"
click at [261, 267] on button "Enregistrer" at bounding box center [253, 270] width 49 height 14
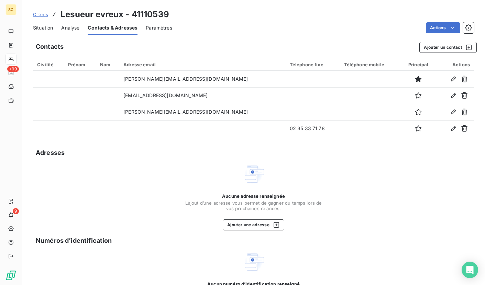
drag, startPoint x: 42, startPoint y: 25, endPoint x: 73, endPoint y: 32, distance: 32.5
click at [41, 25] on span "Situation" at bounding box center [43, 27] width 20 height 7
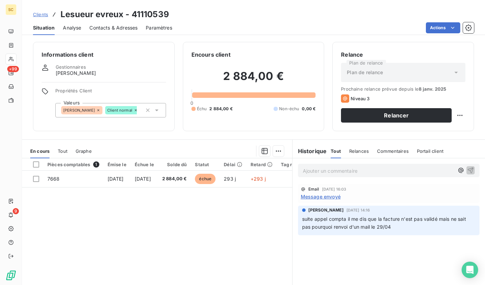
click at [350, 172] on p "Ajouter un commentaire ﻿" at bounding box center [378, 171] width 151 height 9
click at [467, 171] on icon "button" at bounding box center [470, 170] width 7 height 7
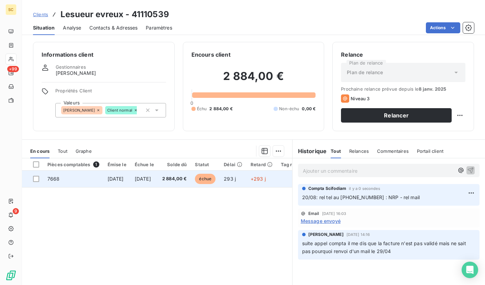
click at [191, 186] on td "2 884,00 €" at bounding box center [174, 179] width 33 height 17
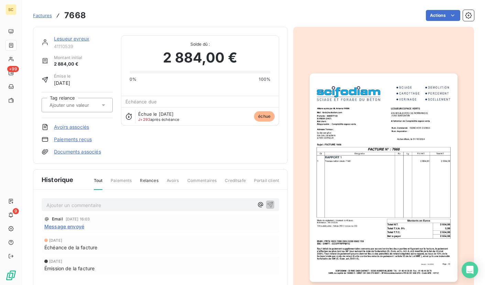
click at [370, 158] on img "button" at bounding box center [384, 178] width 148 height 209
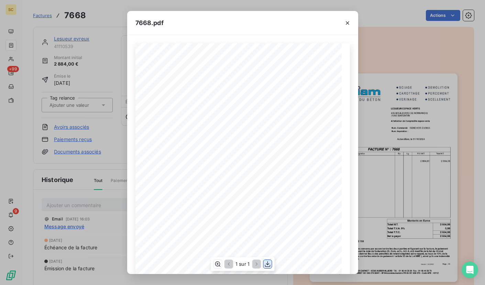
click at [267, 268] on button "button" at bounding box center [267, 264] width 8 height 8
click at [347, 23] on icon "button" at bounding box center [347, 23] width 7 height 7
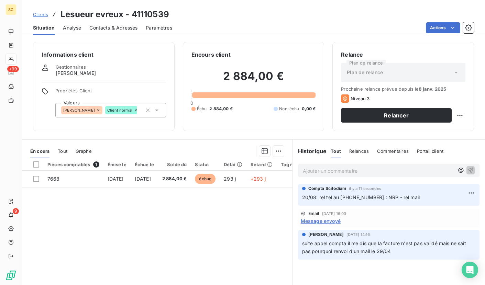
click at [126, 29] on span "Contacts & Adresses" at bounding box center [113, 27] width 48 height 7
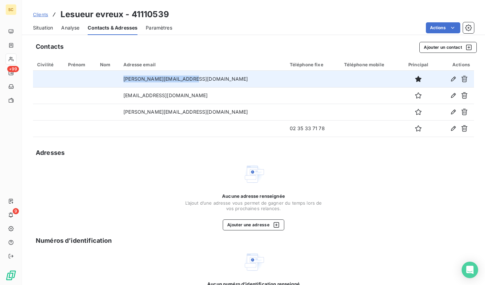
drag, startPoint x: 136, startPoint y: 80, endPoint x: 224, endPoint y: 78, distance: 88.4
click at [224, 78] on td "[PERSON_NAME][EMAIL_ADDRESS][DOMAIN_NAME]" at bounding box center [202, 79] width 166 height 17
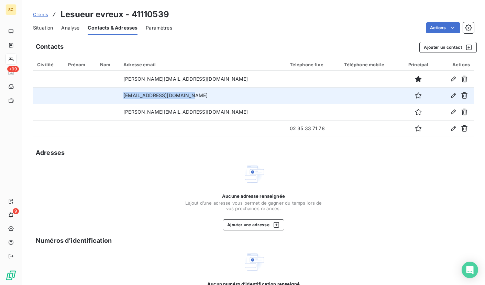
drag, startPoint x: 138, startPoint y: 97, endPoint x: 231, endPoint y: 98, distance: 92.9
click at [231, 98] on td "[EMAIL_ADDRESS][DOMAIN_NAME]" at bounding box center [202, 95] width 166 height 17
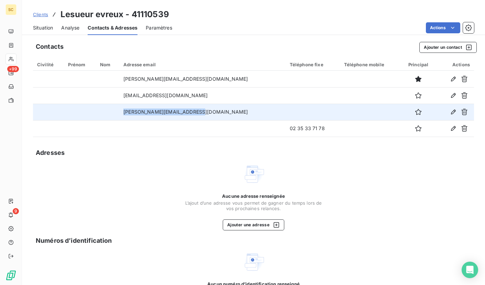
drag, startPoint x: 137, startPoint y: 114, endPoint x: 222, endPoint y: 116, distance: 85.0
click at [222, 116] on td "[PERSON_NAME][EMAIL_ADDRESS][DOMAIN_NAME]" at bounding box center [202, 112] width 166 height 17
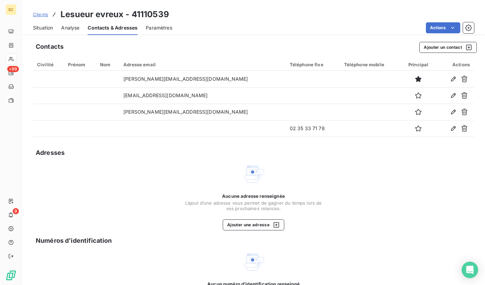
click at [55, 28] on div "Situation Analyse Contacts & Adresses Paramètres Actions" at bounding box center [253, 28] width 463 height 14
click at [53, 28] on span "Situation" at bounding box center [43, 27] width 20 height 7
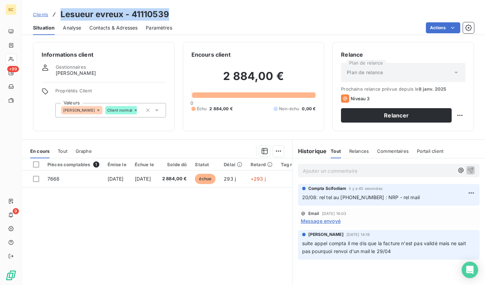
drag, startPoint x: 60, startPoint y: 14, endPoint x: 180, endPoint y: 13, distance: 119.7
click at [180, 13] on div "Clients Lesueur evreux - 41110539" at bounding box center [253, 14] width 463 height 12
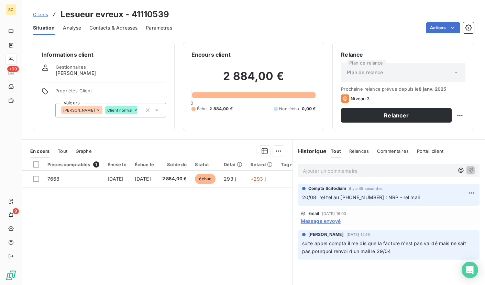
click at [31, 14] on div "Clients Lesueur evreux - 41110539" at bounding box center [253, 14] width 463 height 12
click at [45, 14] on span "Clients" at bounding box center [40, 15] width 15 height 6
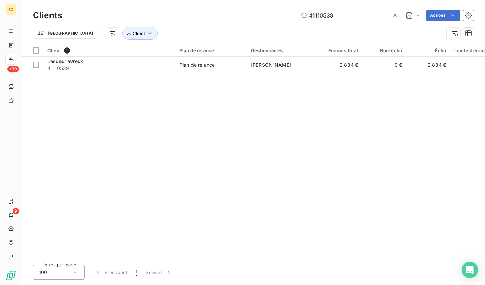
drag, startPoint x: 337, startPoint y: 13, endPoint x: 261, endPoint y: 13, distance: 76.0
click at [261, 13] on div "41110539 Actions" at bounding box center [272, 15] width 404 height 11
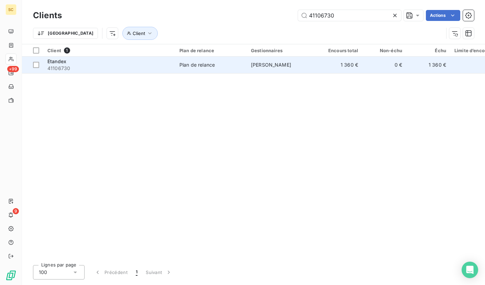
type input "41106730"
click at [85, 63] on div "Etandex" at bounding box center [109, 61] width 124 height 7
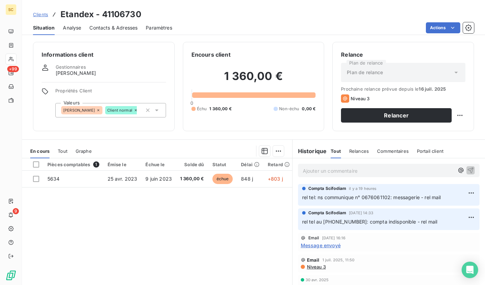
click at [106, 25] on span "Contacts & Adresses" at bounding box center [113, 27] width 48 height 7
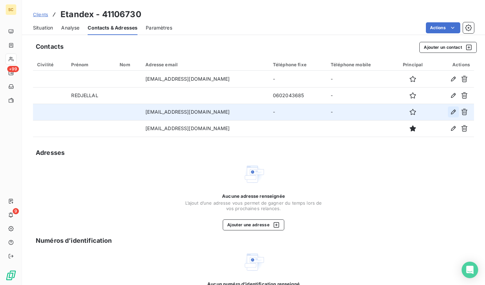
click at [450, 111] on icon "button" at bounding box center [453, 112] width 7 height 7
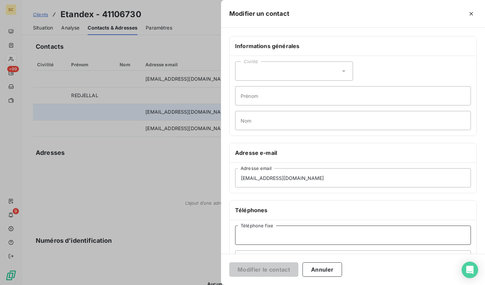
click at [267, 241] on input "Téléphone fixe" at bounding box center [353, 235] width 236 height 19
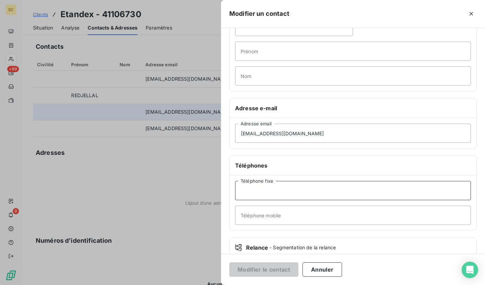
scroll to position [48, 0]
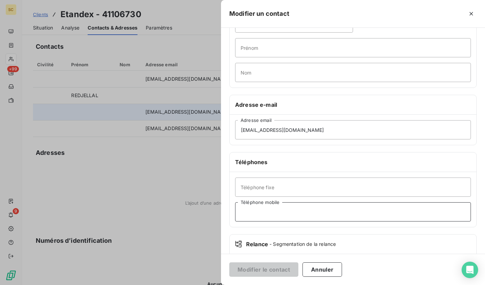
click at [259, 217] on input "Téléphone mobile" at bounding box center [353, 212] width 236 height 19
paste input "[PHONE_NUMBER]"
click at [252, 213] on input "[PHONE_NUMBER]" at bounding box center [353, 212] width 236 height 19
type input "06 67 34 96 90"
click at [260, 272] on button "Modifier le contact" at bounding box center [263, 270] width 69 height 14
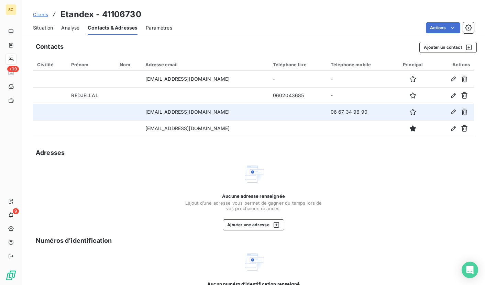
click at [49, 28] on span "Situation" at bounding box center [43, 27] width 20 height 7
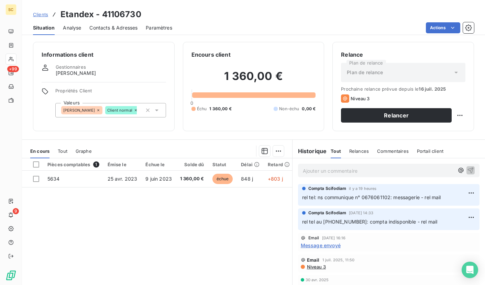
click at [353, 174] on p "Ajouter un commentaire ﻿" at bounding box center [378, 171] width 151 height 9
click at [115, 26] on span "Contacts & Adresses" at bounding box center [113, 27] width 48 height 7
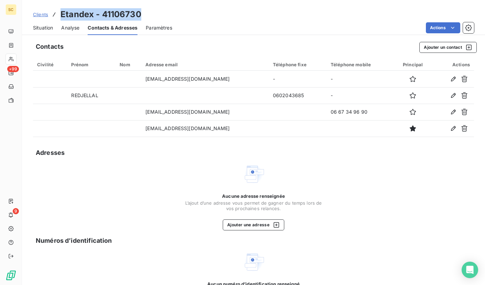
drag, startPoint x: 61, startPoint y: 14, endPoint x: 158, endPoint y: 14, distance: 97.7
click at [158, 14] on div "Clients Etandex - 41106730" at bounding box center [253, 14] width 463 height 12
click at [39, 32] on div "Situation" at bounding box center [43, 28] width 20 height 14
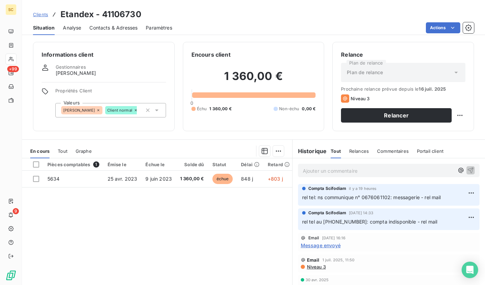
click at [330, 175] on div "Ajouter un commentaire ﻿" at bounding box center [389, 170] width 182 height 13
click at [320, 174] on p "Ajouter un commentaire ﻿" at bounding box center [378, 171] width 151 height 9
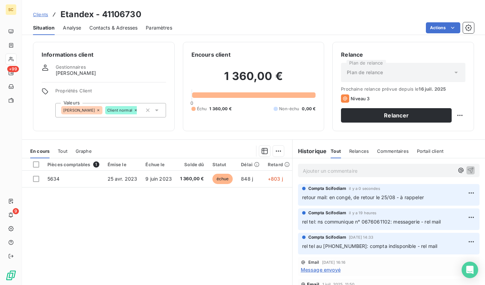
click at [42, 15] on span "Clients" at bounding box center [40, 15] width 15 height 6
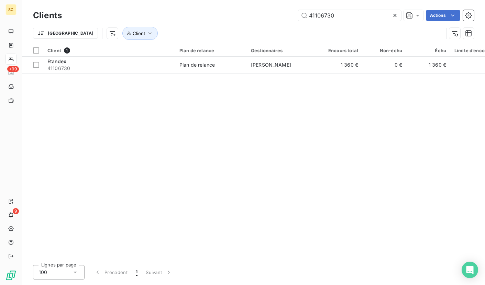
click at [276, 17] on div "41106730 Actions" at bounding box center [272, 15] width 404 height 11
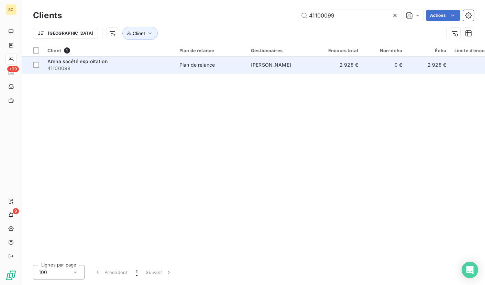
type input "41100099"
click at [188, 65] on div "Plan de relance" at bounding box center [197, 65] width 35 height 7
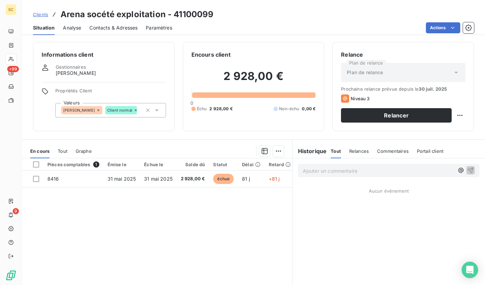
click at [121, 32] on div "Contacts & Adresses" at bounding box center [113, 28] width 48 height 14
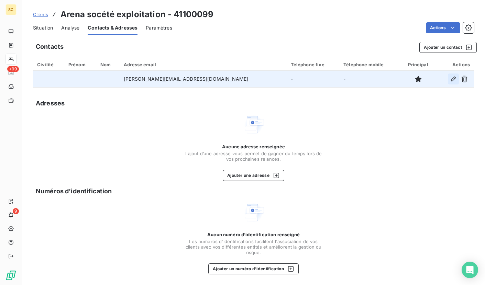
click at [450, 79] on icon "button" at bounding box center [453, 79] width 7 height 7
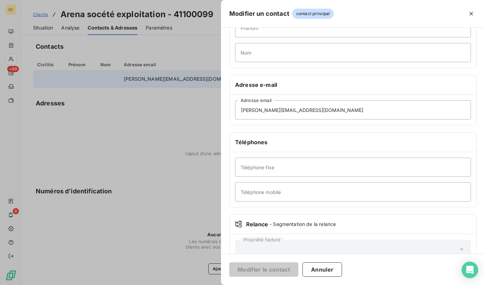
scroll to position [69, 0]
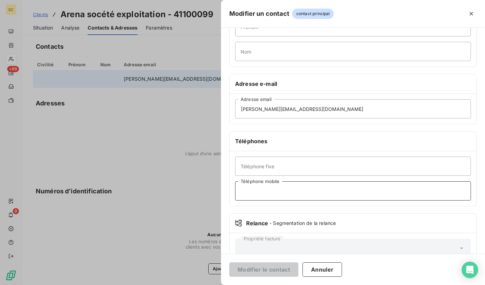
click at [251, 194] on input "Téléphone mobile" at bounding box center [353, 191] width 236 height 19
paste input "0643496417"
type input "0643496417"
click at [274, 270] on button "Modifier le contact" at bounding box center [263, 270] width 69 height 14
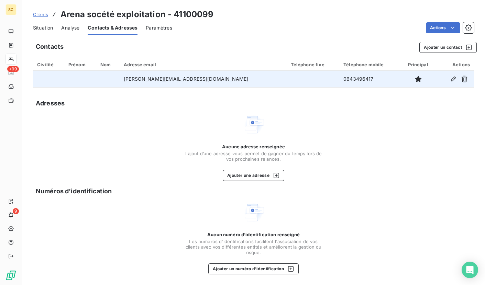
click at [50, 28] on span "Situation" at bounding box center [43, 27] width 20 height 7
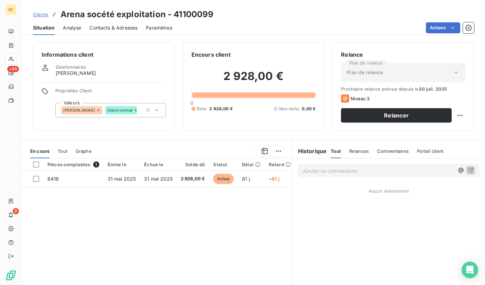
click at [107, 27] on span "Contacts & Adresses" at bounding box center [113, 27] width 48 height 7
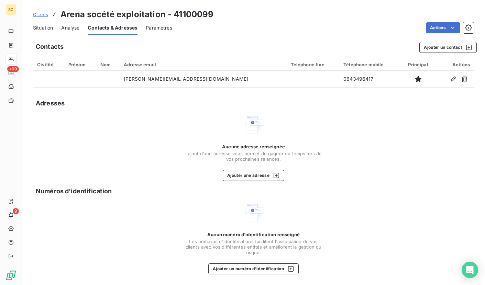
click at [40, 29] on span "Situation" at bounding box center [43, 27] width 20 height 7
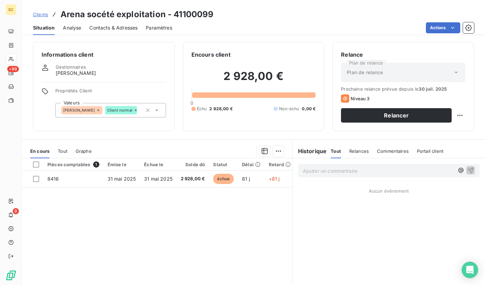
click at [322, 164] on div "Ajouter un commentaire ﻿" at bounding box center [389, 170] width 182 height 13
click at [322, 168] on p "Ajouter un commentaire ﻿" at bounding box center [378, 171] width 151 height 9
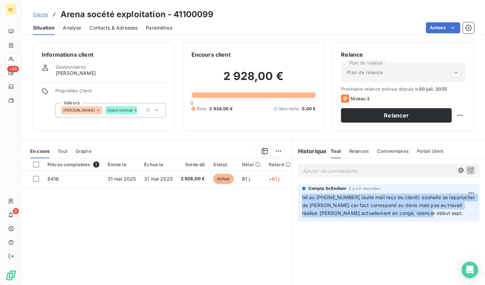
drag, startPoint x: 364, startPoint y: 212, endPoint x: 296, endPoint y: 195, distance: 69.9
click at [298, 195] on div "Compta Scifodiam il y a 0 secondes tel au [PHONE_NUMBER] (suite mail reçu du cl…" at bounding box center [389, 202] width 182 height 37
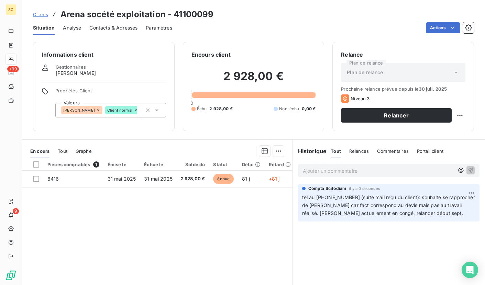
click at [202, 15] on h3 "Arena socété exploitation - 41100099" at bounding box center [137, 14] width 153 height 12
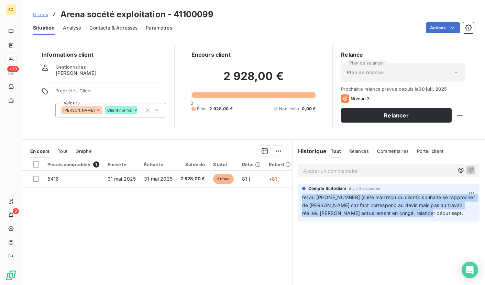
drag, startPoint x: 416, startPoint y: 215, endPoint x: 297, endPoint y: 196, distance: 120.2
click at [298, 196] on div "Compta Scifodiam il y a 0 secondes tel au [PHONE_NUMBER] (suite mail reçu du cl…" at bounding box center [389, 202] width 182 height 37
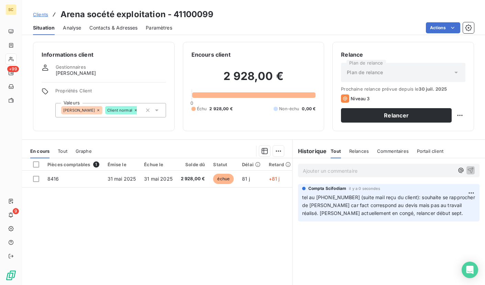
click at [317, 232] on div "Ajouter un commentaire ﻿ Compta Scifodiam il y a 0 secondes tel au [PHONE_NUMBE…" at bounding box center [389, 235] width 193 height 153
click at [41, 13] on span "Clients" at bounding box center [40, 15] width 15 height 6
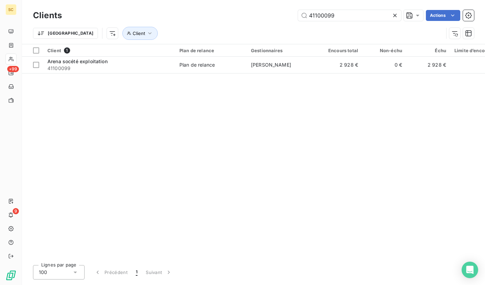
drag, startPoint x: 349, startPoint y: 15, endPoint x: 270, endPoint y: 12, distance: 79.5
click at [270, 12] on div "41100099 Actions" at bounding box center [272, 15] width 404 height 11
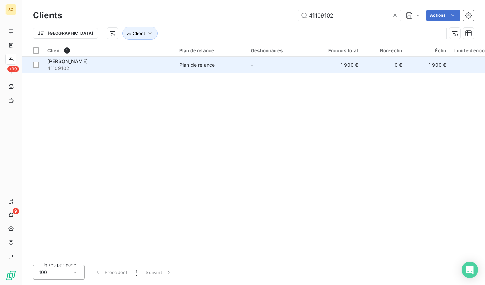
type input "41109102"
click at [115, 62] on div "[PERSON_NAME]" at bounding box center [109, 61] width 124 height 7
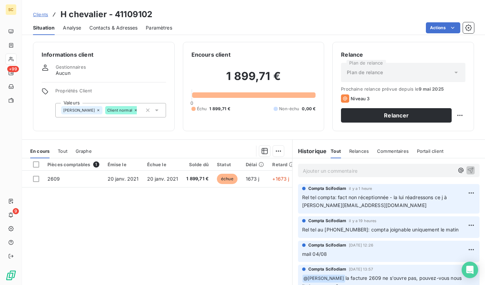
click at [341, 169] on p "Ajouter un commentaire ﻿" at bounding box center [378, 171] width 151 height 9
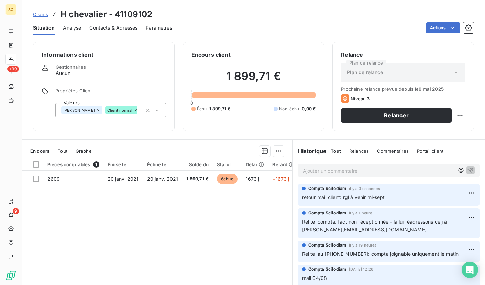
click at [464, 192] on html "SC +99 9 Clients H chevalier - 41109102 Situation Analyse Contacts & Adresses P…" at bounding box center [242, 142] width 485 height 285
click at [447, 206] on div "Editer" at bounding box center [444, 208] width 39 height 11
drag, startPoint x: 425, startPoint y: 201, endPoint x: 385, endPoint y: 200, distance: 40.6
click at [385, 200] on p "retour mail client: rgl à venir mi-sept pr fatc 2609" at bounding box center [384, 198] width 164 height 8
click at [327, 219] on span "Rel tel compta: fact non réceptionnée - la lui réadressons ce j à [PERSON_NAME]…" at bounding box center [375, 226] width 147 height 14
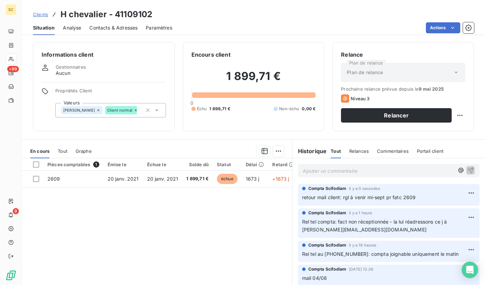
click at [44, 14] on span "Clients" at bounding box center [40, 15] width 15 height 6
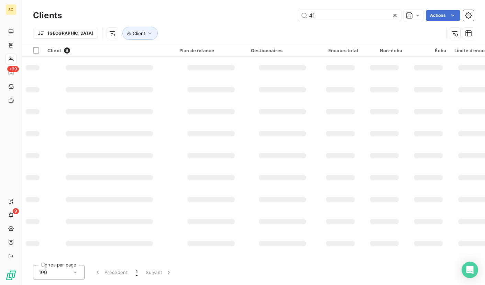
type input "4"
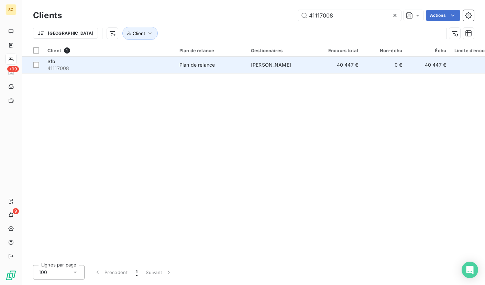
type input "41117008"
click at [128, 61] on div "Sfb" at bounding box center [109, 61] width 124 height 7
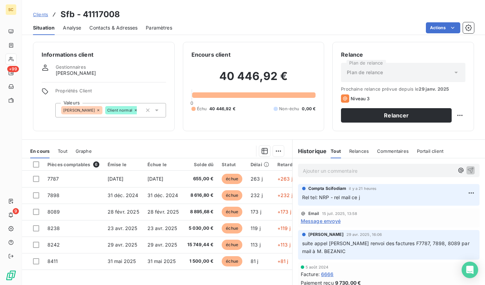
click at [135, 26] on span "Contacts & Adresses" at bounding box center [113, 27] width 48 height 7
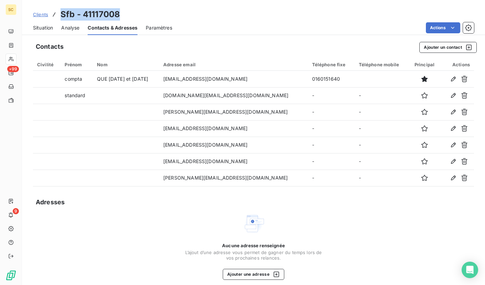
drag, startPoint x: 61, startPoint y: 14, endPoint x: 118, endPoint y: 17, distance: 56.4
click at [128, 14] on div "Clients Sfb - 41117008" at bounding box center [253, 14] width 463 height 12
click at [33, 17] on span "Clients" at bounding box center [40, 15] width 15 height 6
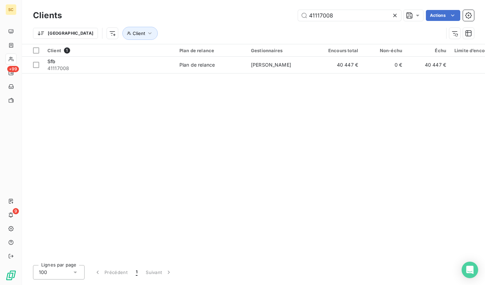
drag, startPoint x: 351, startPoint y: 17, endPoint x: 252, endPoint y: 16, distance: 99.1
click at [252, 16] on div "41117008 Actions" at bounding box center [272, 15] width 404 height 11
type input "41108068"
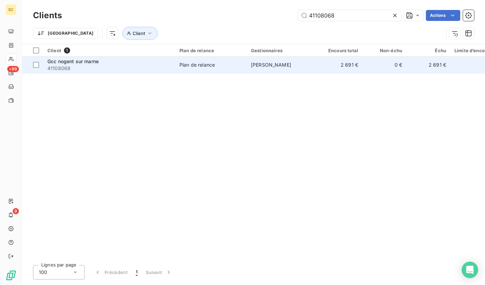
drag, startPoint x: 127, startPoint y: 76, endPoint x: 129, endPoint y: 68, distance: 7.8
click at [127, 76] on div "Client 1 Plan de relance Gestionnaires Encours total Non-échu Échu Limite d’enc…" at bounding box center [253, 152] width 463 height 216
click at [129, 68] on span "41108068" at bounding box center [109, 68] width 124 height 7
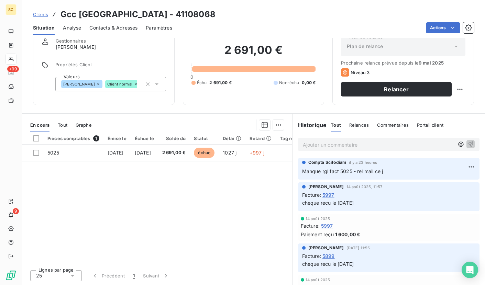
click at [121, 29] on span "Contacts & Adresses" at bounding box center [113, 27] width 48 height 7
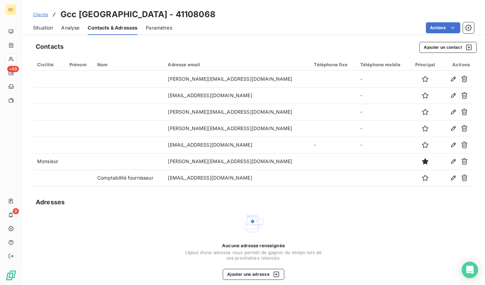
click at [48, 14] on div "Clients Gcc [GEOGRAPHIC_DATA] - 41108068" at bounding box center [124, 14] width 183 height 12
click at [45, 15] on span "Clients" at bounding box center [40, 15] width 15 height 6
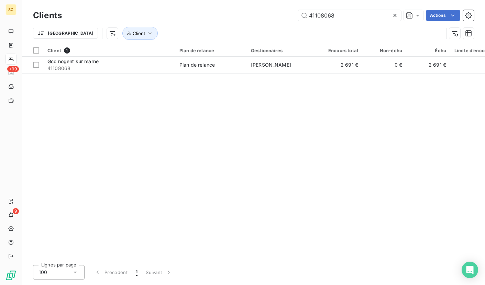
drag, startPoint x: 270, startPoint y: 13, endPoint x: 266, endPoint y: 13, distance: 4.5
click at [266, 13] on div "41108068 Actions" at bounding box center [272, 15] width 404 height 11
drag, startPoint x: 332, startPoint y: 16, endPoint x: 295, endPoint y: 17, distance: 36.8
click at [295, 17] on div "8279 Actions" at bounding box center [272, 15] width 404 height 11
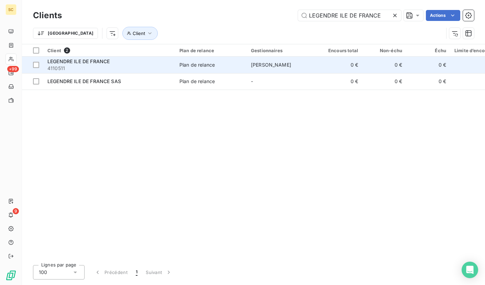
type input "LEGENDRE ILE DE FRANCE"
click at [119, 64] on div "LEGENDRE ILE DE FRANCE" at bounding box center [109, 61] width 124 height 7
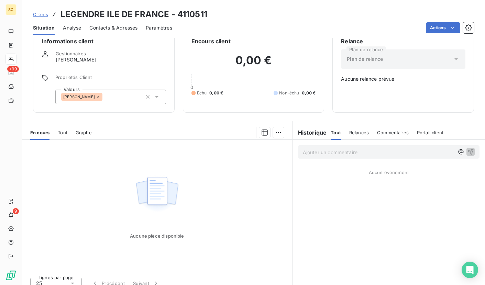
scroll to position [21, 0]
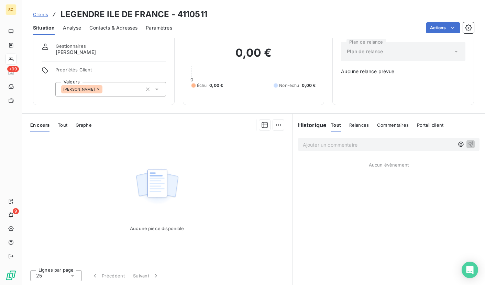
click at [59, 126] on span "Tout" at bounding box center [63, 125] width 10 height 6
click at [85, 124] on span "Graphe" at bounding box center [84, 125] width 16 height 6
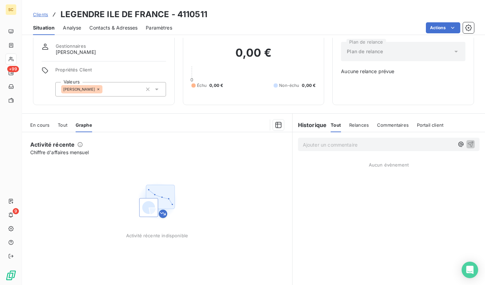
click at [37, 124] on span "En cours" at bounding box center [39, 125] width 19 height 6
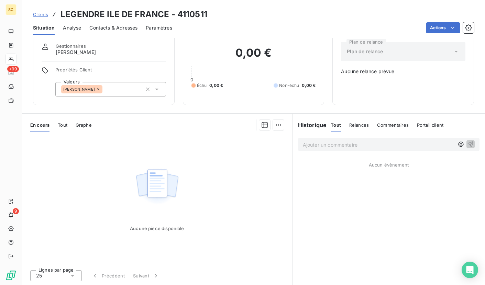
click at [43, 13] on span "Clients" at bounding box center [40, 15] width 15 height 6
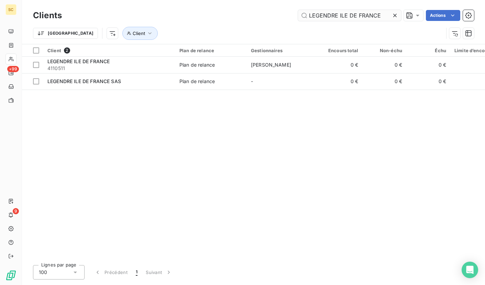
click at [394, 17] on icon at bounding box center [395, 15] width 7 height 7
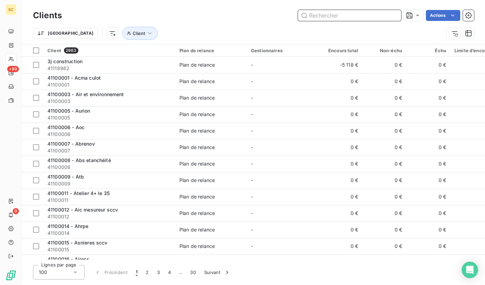
paste input "41110577"
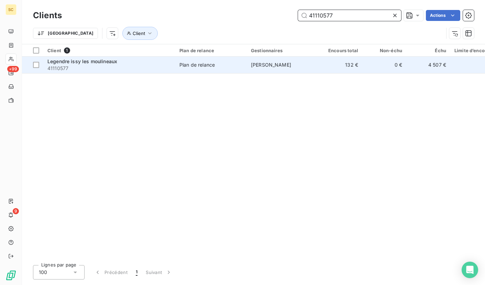
type input "41110577"
click at [115, 67] on span "41110577" at bounding box center [109, 68] width 124 height 7
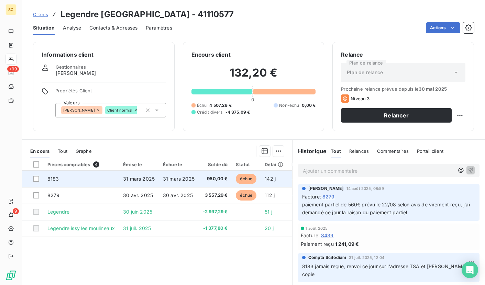
click at [199, 185] on td "31 mars 2025" at bounding box center [179, 179] width 40 height 17
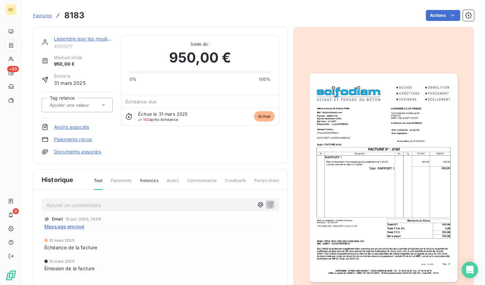
click at [325, 179] on img "button" at bounding box center [384, 178] width 148 height 209
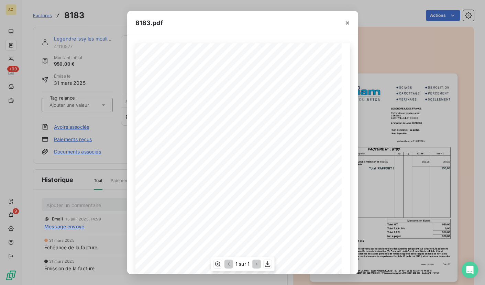
click at [250, 92] on div "Qt Désignation Ep Lg P.U. H.T. Total H.T. Version : 18.00R01 Page : 1/1 SCIFODI…" at bounding box center [243, 189] width 215 height 292
drag, startPoint x: 248, startPoint y: 92, endPoint x: 291, endPoint y: 93, distance: 42.3
click at [291, 93] on div "Qt Désignation Ep Lg P.U. H.T. Total H.T. Version : 18.00R01 Page : 1/1 SCIFODI…" at bounding box center [243, 189] width 206 height 292
click at [346, 22] on icon "button" at bounding box center [347, 23] width 7 height 7
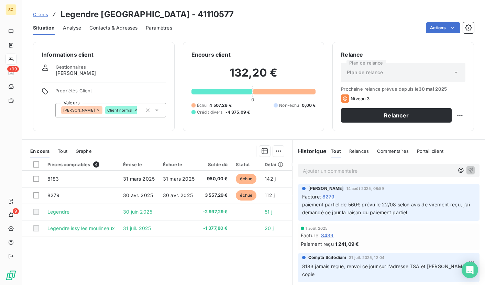
click at [127, 24] on div "Contacts & Adresses" at bounding box center [113, 28] width 48 height 14
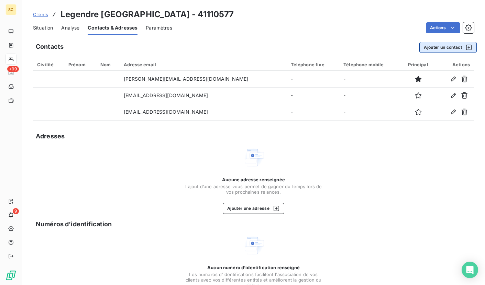
click at [441, 48] on button "Ajouter un contact" at bounding box center [448, 47] width 57 height 11
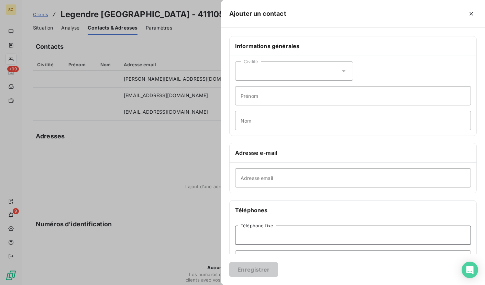
click at [254, 240] on input "Téléphone fixe" at bounding box center [353, 235] width 236 height 19
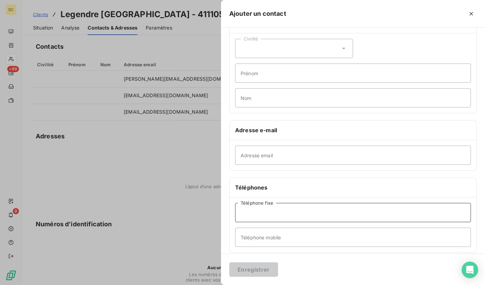
scroll to position [29, 0]
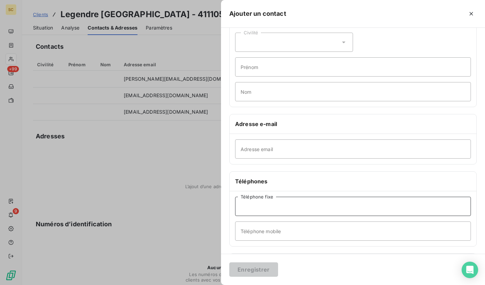
paste input "01 83 35 05 00"
type input "01 83 35 05 00"
click at [252, 267] on button "Enregistrer" at bounding box center [253, 270] width 49 height 14
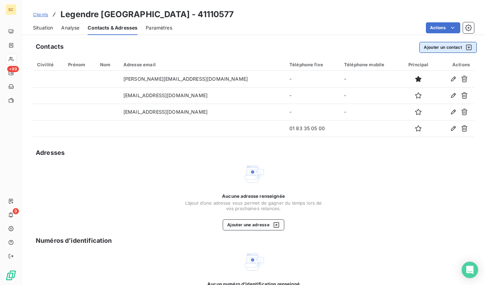
click at [422, 49] on button "Ajouter un contact" at bounding box center [448, 47] width 57 height 11
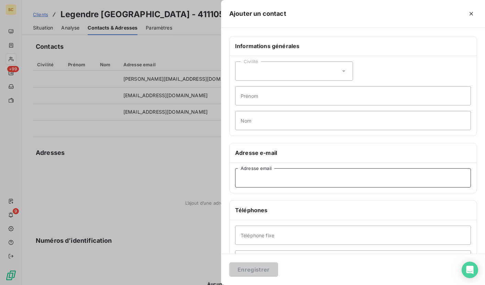
click at [272, 180] on input "Adresse email" at bounding box center [353, 178] width 236 height 19
paste input "[EMAIL_ADDRESS][DOMAIN_NAME]"
type input "[EMAIL_ADDRESS][DOMAIN_NAME]"
click at [273, 74] on div "Civilité" at bounding box center [294, 71] width 118 height 19
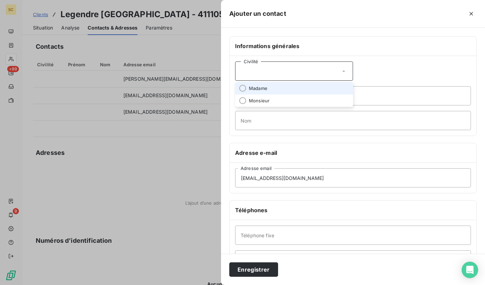
drag, startPoint x: 401, startPoint y: 77, endPoint x: 370, endPoint y: 93, distance: 34.5
click at [401, 77] on div "Civilité Madame Monsieur [PERSON_NAME] Nom" at bounding box center [353, 96] width 247 height 80
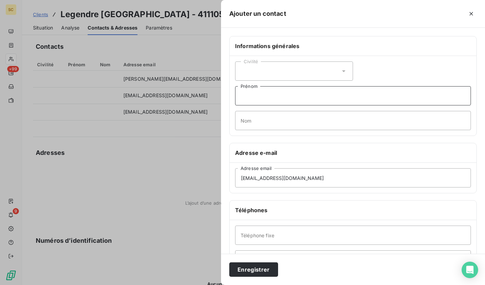
click at [331, 93] on input "Prénom" at bounding box center [353, 95] width 236 height 19
type input "Comptabilité fournisseur"
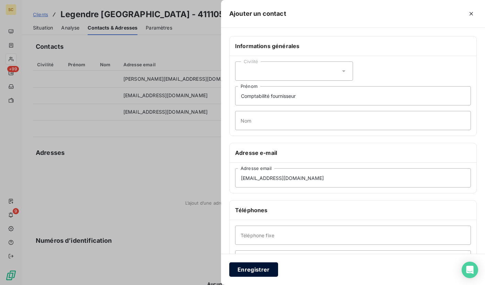
click at [266, 270] on button "Enregistrer" at bounding box center [253, 270] width 49 height 14
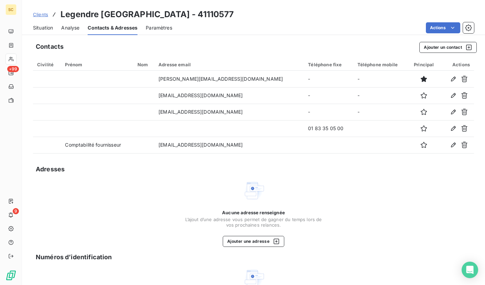
click at [40, 30] on span "Situation" at bounding box center [43, 27] width 20 height 7
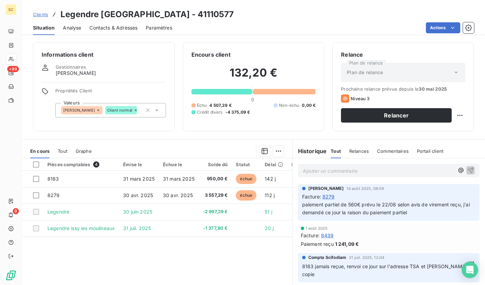
click at [350, 173] on p "Ajouter un commentaire ﻿" at bounding box center [378, 171] width 151 height 9
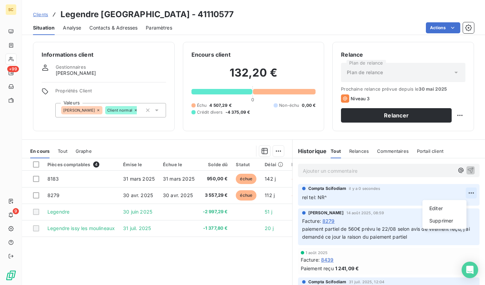
click at [459, 191] on html "SC +99 9 Clients Legendre issy les moulineaux - 41110577 Situation Analyse Cont…" at bounding box center [242, 142] width 485 height 285
drag, startPoint x: 447, startPoint y: 209, endPoint x: 425, endPoint y: 209, distance: 22.0
click at [447, 209] on div "Editer" at bounding box center [444, 208] width 39 height 11
drag, startPoint x: 328, startPoint y: 196, endPoint x: 352, endPoint y: 193, distance: 24.6
click at [311, 196] on p "rel tel: NR^" at bounding box center [384, 198] width 164 height 8
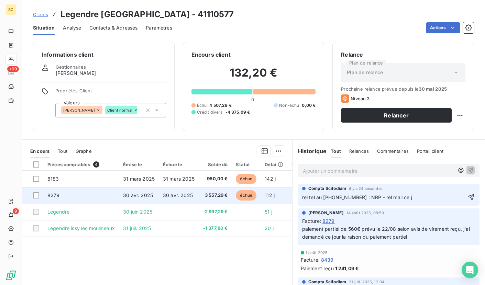
drag, startPoint x: 417, startPoint y: 199, endPoint x: 257, endPoint y: 202, distance: 159.3
click at [257, 202] on div "En cours Tout Graphe Pièces comptables 4 Émise le Échue le Solde dû Statut Déla…" at bounding box center [253, 226] width 463 height 172
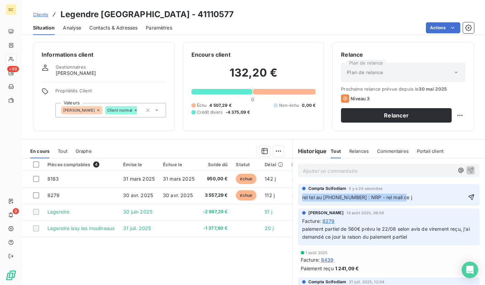
drag, startPoint x: 408, startPoint y: 201, endPoint x: 294, endPoint y: 198, distance: 113.2
click at [295, 198] on div "Compta Scifodiam il y a 24 secondes rel tel au [PHONE_NUMBER] : NRP - rel mail …" at bounding box center [389, 195] width 193 height 24
click at [468, 197] on icon "button" at bounding box center [471, 197] width 7 height 7
click at [215, 13] on h3 "Legendre [GEOGRAPHIC_DATA] - 41110577" at bounding box center [148, 14] width 174 height 12
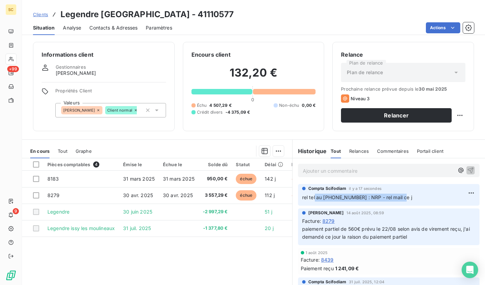
drag, startPoint x: 408, startPoint y: 198, endPoint x: 333, endPoint y: 199, distance: 74.6
click at [312, 200] on p "rel tel au [PHONE_NUMBER] : NRP - rel mail ce j" at bounding box center [388, 198] width 173 height 8
click at [461, 191] on html "SC +99 9 Clients Legendre issy les moulineaux - 41110577 Situation Analyse Cont…" at bounding box center [242, 142] width 485 height 285
click at [442, 206] on div "Editer" at bounding box center [444, 208] width 39 height 11
click at [404, 198] on p "rel tel au [PHONE_NUMBER] : NRP - rel mail ce j" at bounding box center [384, 198] width 164 height 8
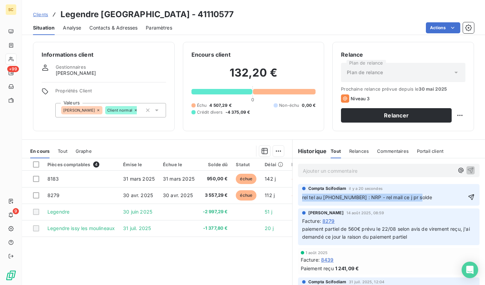
drag, startPoint x: 381, startPoint y: 199, endPoint x: 294, endPoint y: 201, distance: 87.1
click at [294, 201] on div "Compta Scifodiam il y a 20 secondes rel tel au [PHONE_NUMBER] : NRP - rel mail …" at bounding box center [389, 195] width 193 height 24
click at [468, 200] on icon "button" at bounding box center [471, 197] width 7 height 7
click at [41, 17] on span "Clients" at bounding box center [40, 15] width 15 height 6
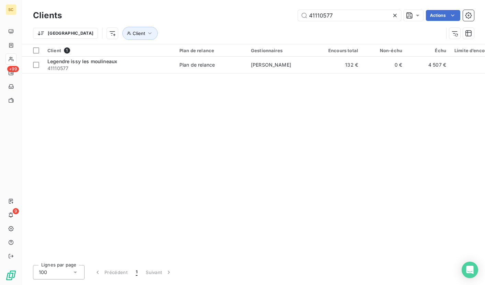
drag, startPoint x: 323, startPoint y: 14, endPoint x: 362, endPoint y: 13, distance: 38.9
click at [276, 13] on div "41110577 Actions" at bounding box center [272, 15] width 404 height 11
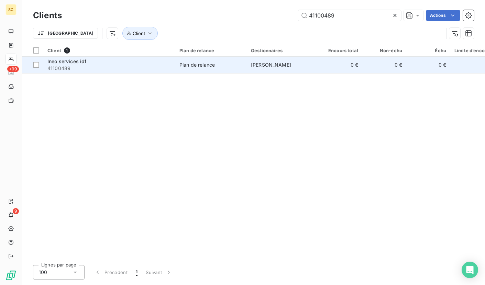
type input "41100489"
click at [133, 63] on div "Ineo services idf" at bounding box center [109, 61] width 124 height 7
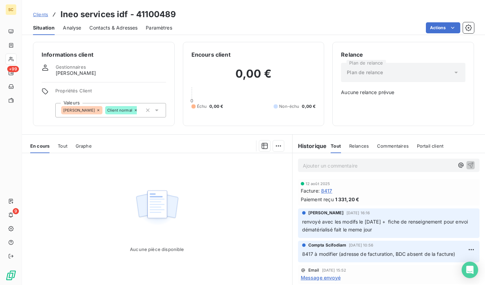
click at [112, 24] on span "Contacts & Adresses" at bounding box center [113, 27] width 48 height 7
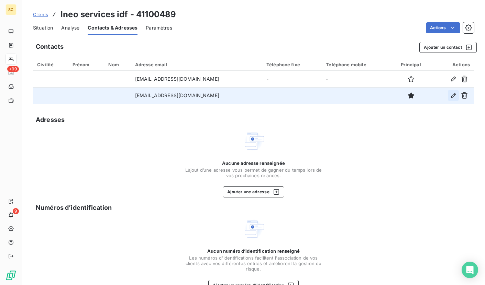
click at [451, 94] on icon "button" at bounding box center [453, 95] width 5 height 5
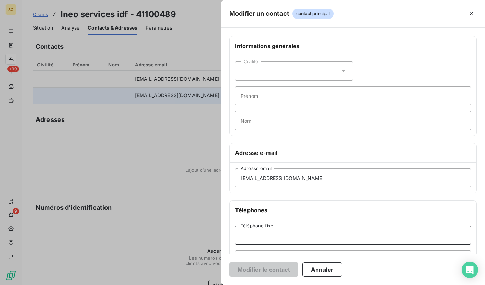
click at [261, 240] on input "Téléphone fixe" at bounding box center [353, 235] width 236 height 19
paste input "[PHONE_NUMBER]"
type input "[PHONE_NUMBER]"
click at [249, 269] on button "Modifier le contact" at bounding box center [263, 270] width 69 height 14
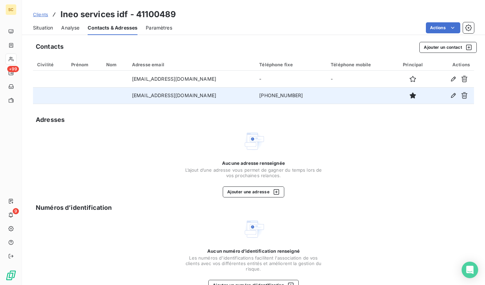
click at [43, 14] on span "Clients" at bounding box center [40, 15] width 15 height 6
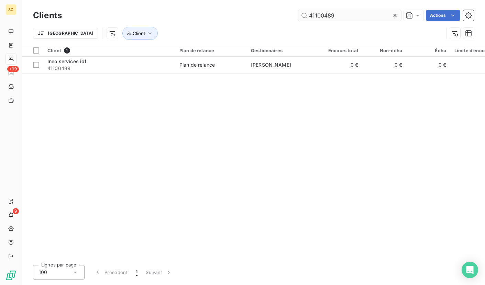
drag, startPoint x: 318, startPoint y: 15, endPoint x: 298, endPoint y: 15, distance: 20.6
click at [298, 15] on input "41100489" at bounding box center [349, 15] width 103 height 11
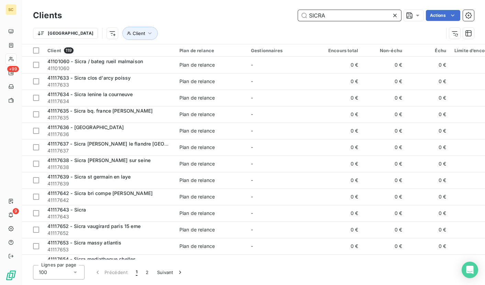
drag, startPoint x: 360, startPoint y: 15, endPoint x: 271, endPoint y: 15, distance: 89.1
click at [271, 15] on div "SICRA Actions" at bounding box center [272, 15] width 404 height 11
paste input "mtp"
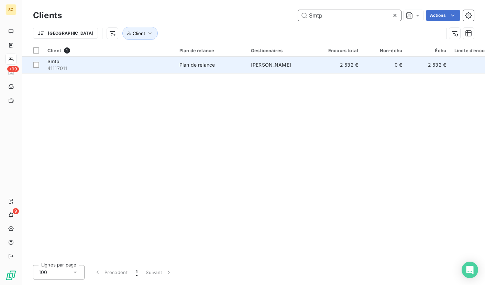
type input "Smtp"
click at [143, 59] on div "Smtp" at bounding box center [109, 61] width 124 height 7
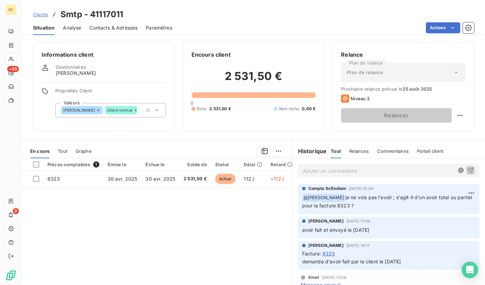
click at [346, 173] on p "Ajouter un commentaire ﻿" at bounding box center [378, 171] width 151 height 9
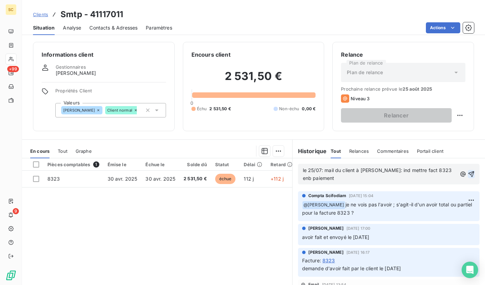
drag, startPoint x: 440, startPoint y: 172, endPoint x: 457, endPoint y: 173, distance: 17.3
click at [440, 172] on span "le 25/07: mail du client à [PERSON_NAME]: ind mettre fact 8323 enb paiement" at bounding box center [378, 175] width 150 height 14
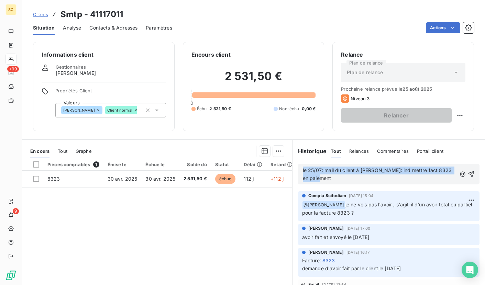
drag, startPoint x: 333, startPoint y: 180, endPoint x: 299, endPoint y: 168, distance: 36.0
click at [299, 168] on div "le 25/07: mail du client à [PERSON_NAME]: ind mettre fact 8323 en paiement" at bounding box center [389, 174] width 182 height 21
click at [468, 175] on icon "button" at bounding box center [471, 174] width 7 height 7
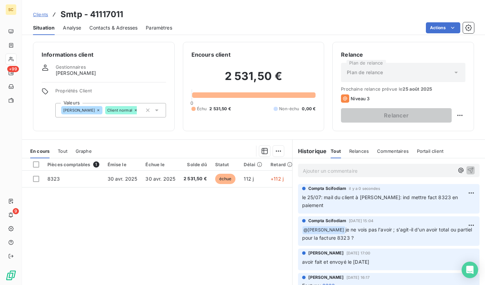
click at [114, 18] on h3 "Smtp - 41117011" at bounding box center [92, 14] width 63 height 12
drag, startPoint x: 298, startPoint y: 197, endPoint x: 461, endPoint y: 199, distance: 162.7
click at [461, 199] on div "Compta [PERSON_NAME] il y a 16 secondes le 25/07: mail du client à [PERSON_NAME…" at bounding box center [389, 199] width 182 height 30
click at [40, 14] on span "Clients" at bounding box center [40, 15] width 15 height 6
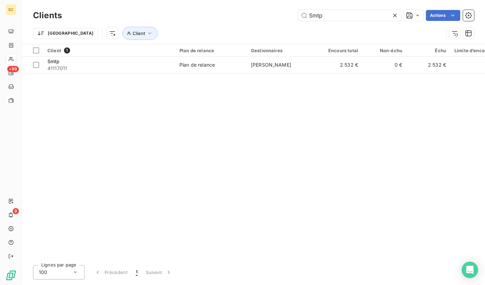
drag, startPoint x: 326, startPoint y: 17, endPoint x: 282, endPoint y: 14, distance: 44.8
click at [282, 14] on div "Smtp Actions" at bounding box center [272, 15] width 404 height 11
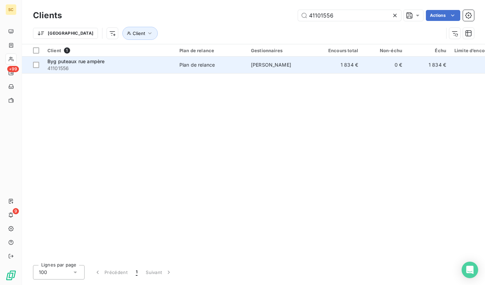
type input "41101556"
click at [89, 65] on span "41101556" at bounding box center [109, 68] width 124 height 7
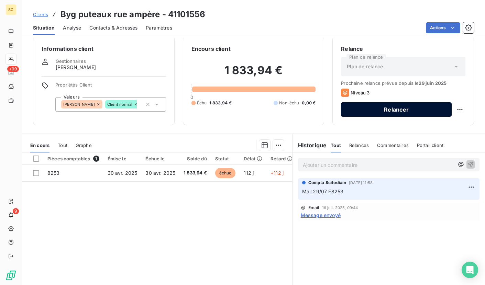
scroll to position [3, 0]
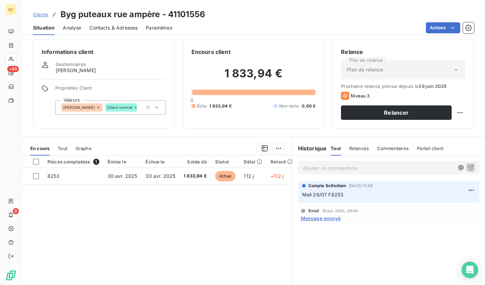
click at [323, 172] on p "Ajouter un commentaire ﻿" at bounding box center [378, 168] width 151 height 9
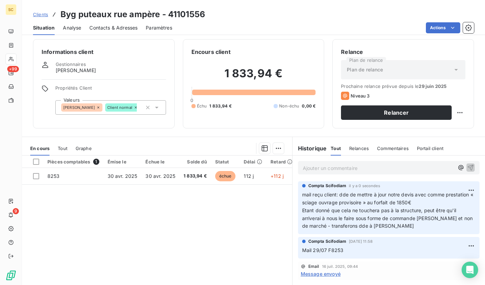
click at [44, 15] on span "Clients" at bounding box center [40, 15] width 15 height 6
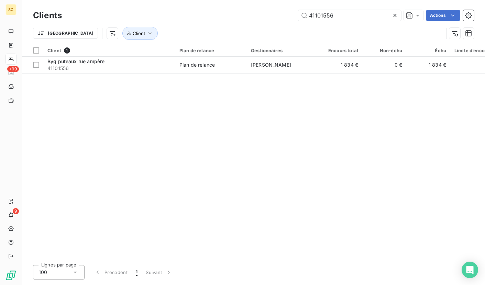
drag, startPoint x: 279, startPoint y: 8, endPoint x: 220, endPoint y: 7, distance: 59.5
click at [220, 7] on div "Clients 41101556 Actions Trier Client" at bounding box center [253, 22] width 463 height 44
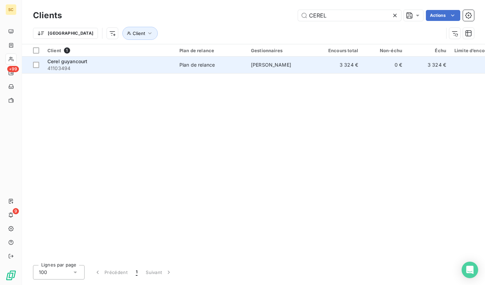
type input "CEREL"
click at [119, 65] on span "41103494" at bounding box center [109, 68] width 124 height 7
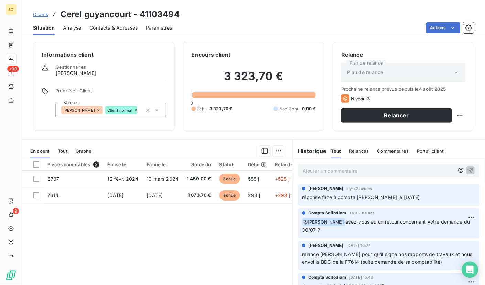
scroll to position [26, 0]
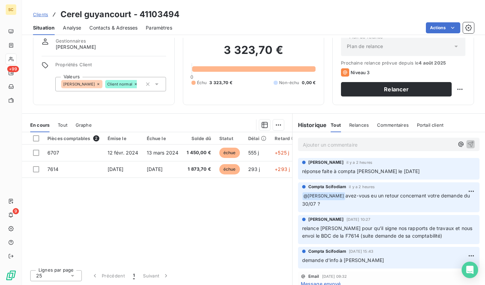
click at [110, 28] on span "Contacts & Adresses" at bounding box center [113, 27] width 48 height 7
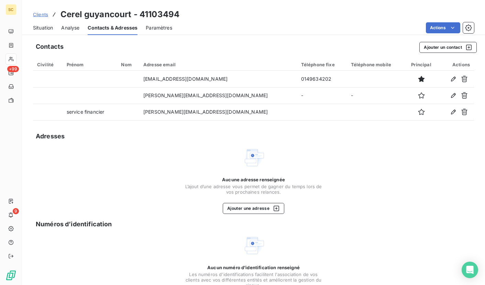
click at [40, 26] on span "Situation" at bounding box center [43, 27] width 20 height 7
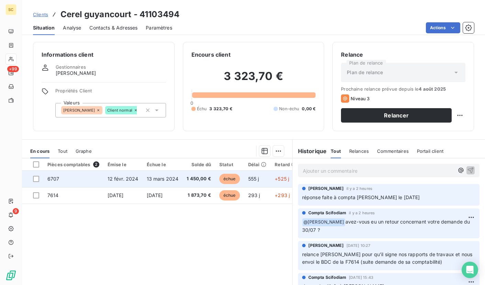
click at [116, 180] on span "12 févr. 2024" at bounding box center [123, 179] width 31 height 6
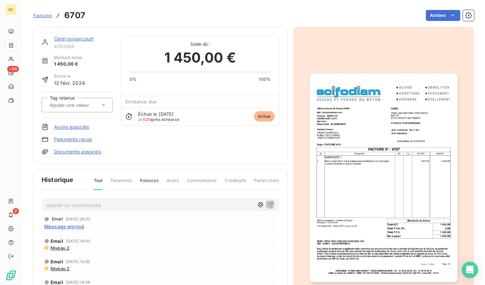
click at [390, 142] on img "button" at bounding box center [384, 178] width 148 height 209
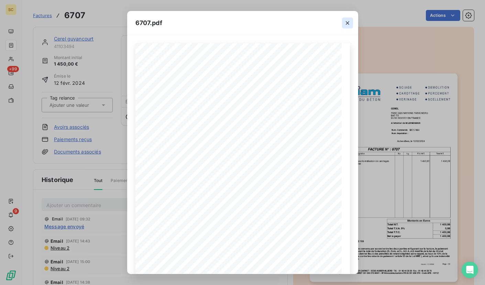
click at [346, 25] on icon "button" at bounding box center [347, 23] width 7 height 7
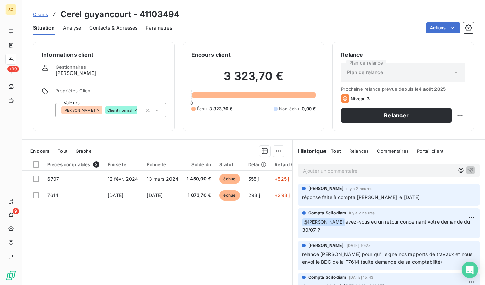
click at [122, 30] on span "Contacts & Adresses" at bounding box center [113, 27] width 48 height 7
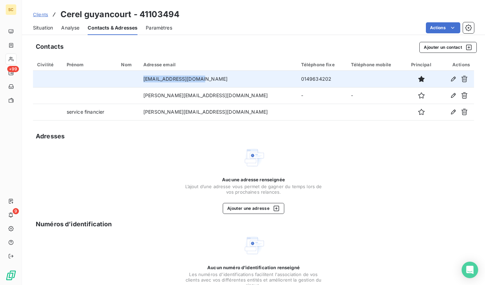
drag, startPoint x: 169, startPoint y: 77, endPoint x: 212, endPoint y: 80, distance: 43.1
click at [223, 78] on td "[EMAIL_ADDRESS][DOMAIN_NAME]" at bounding box center [218, 79] width 158 height 17
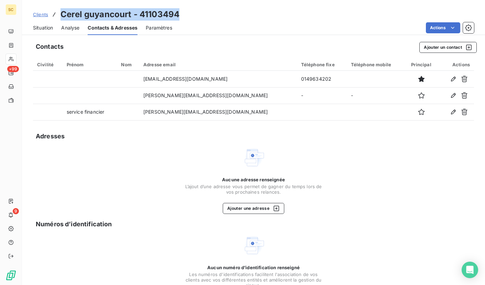
drag, startPoint x: 62, startPoint y: 16, endPoint x: 193, endPoint y: 17, distance: 131.1
click at [192, 17] on div "Clients [GEOGRAPHIC_DATA] - 41103494" at bounding box center [253, 14] width 463 height 12
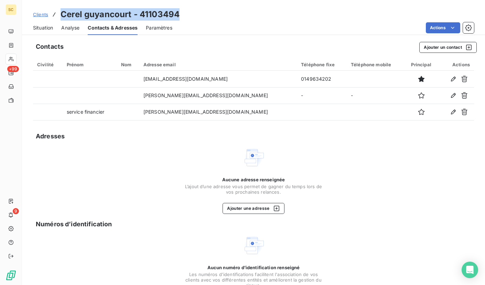
click at [42, 26] on span "Situation" at bounding box center [43, 27] width 20 height 7
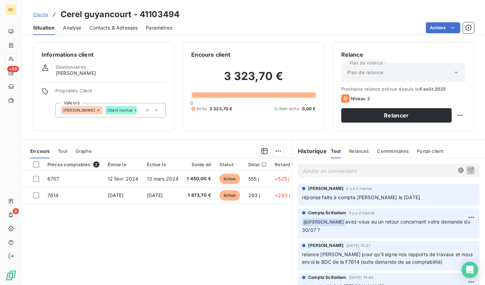
click at [351, 170] on p "Ajouter un commentaire ﻿" at bounding box center [378, 171] width 151 height 9
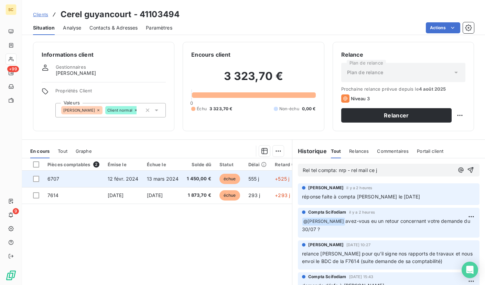
drag, startPoint x: 383, startPoint y: 171, endPoint x: 273, endPoint y: 171, distance: 109.7
click at [273, 171] on div "En cours Tout Graphe Pièces comptables 2 Émise le Échue le Solde dû Statut Déla…" at bounding box center [253, 226] width 463 height 172
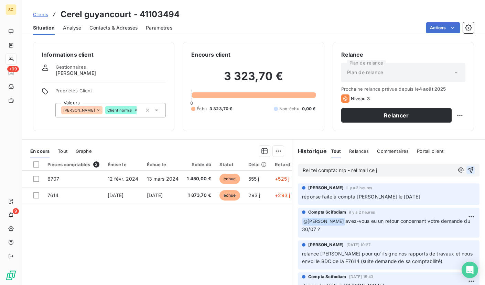
click at [466, 170] on button "button" at bounding box center [470, 170] width 8 height 8
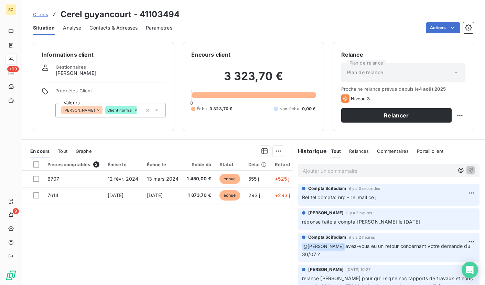
click at [156, 14] on h3 "Cerel guyancourt - 41103494" at bounding box center [120, 14] width 119 height 12
click at [157, 14] on h3 "Cerel guyancourt - 41103494" at bounding box center [120, 14] width 119 height 12
drag, startPoint x: 344, startPoint y: 198, endPoint x: 300, endPoint y: 201, distance: 43.7
click at [302, 201] on p "Rel tel compta: nrp - rel mail ce j" at bounding box center [388, 198] width 173 height 8
click at [39, 16] on span "Clients" at bounding box center [40, 15] width 15 height 6
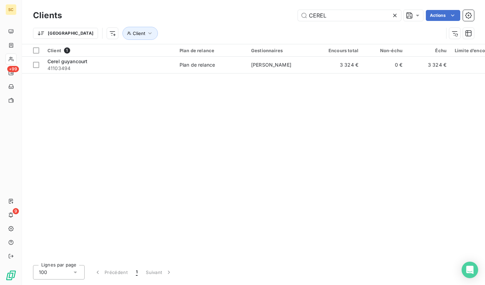
drag, startPoint x: 306, startPoint y: 15, endPoint x: 270, endPoint y: 15, distance: 36.1
click at [270, 15] on div "CEREL Actions" at bounding box center [272, 15] width 404 height 11
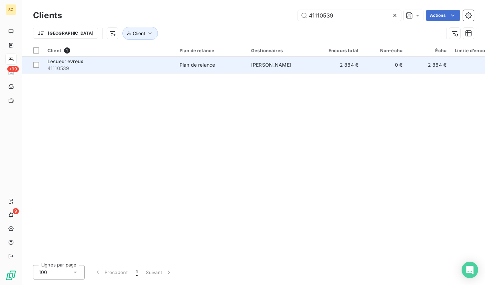
type input "41110539"
click at [126, 69] on span "41110539" at bounding box center [109, 68] width 124 height 7
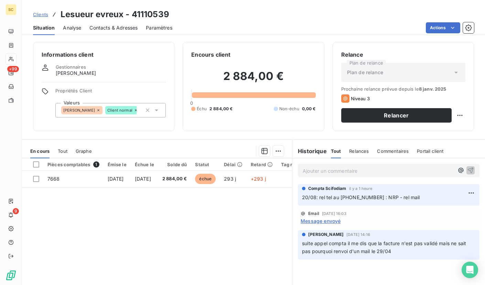
click at [360, 171] on p "Ajouter un commentaire ﻿" at bounding box center [378, 171] width 151 height 9
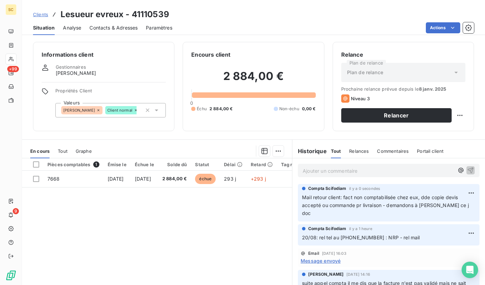
click at [146, 15] on h3 "Lesueur evreux - 41110539" at bounding box center [115, 14] width 109 height 12
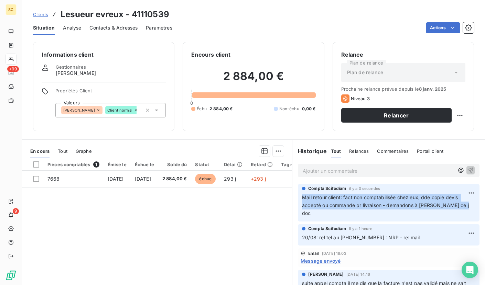
drag, startPoint x: 463, startPoint y: 207, endPoint x: 299, endPoint y: 197, distance: 165.0
click at [299, 197] on div "Compta [PERSON_NAME] il y a 0 secondes Mail retour client: fact non comptabilis…" at bounding box center [389, 202] width 182 height 37
click at [75, 31] on span "Analyse" at bounding box center [72, 27] width 18 height 7
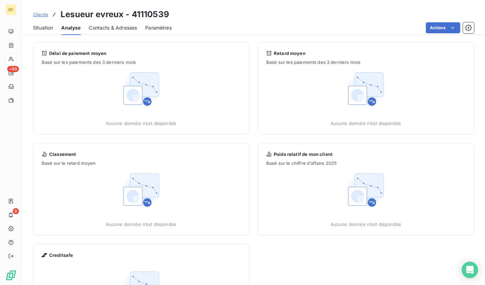
click at [131, 28] on span "Contacts & Adresses" at bounding box center [113, 27] width 48 height 7
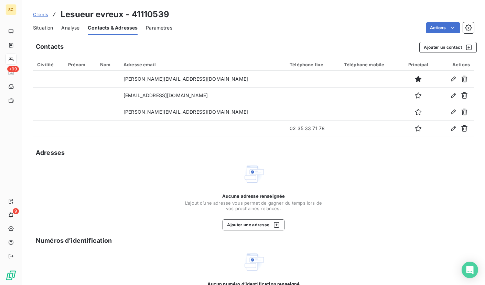
click at [30, 27] on div "Situation Analyse Contacts & Adresses Paramètres Actions" at bounding box center [253, 28] width 463 height 14
click at [34, 28] on span "Situation" at bounding box center [43, 27] width 20 height 7
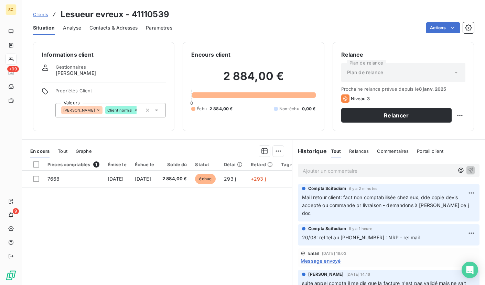
click at [39, 14] on span "Clients" at bounding box center [40, 15] width 15 height 6
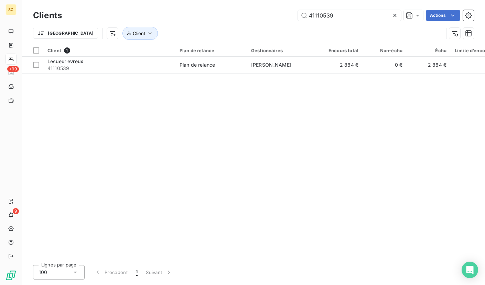
drag, startPoint x: 355, startPoint y: 16, endPoint x: 224, endPoint y: 15, distance: 131.1
click at [224, 15] on div "41110539 Actions" at bounding box center [272, 15] width 404 height 11
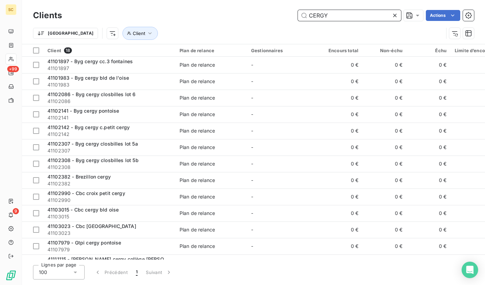
drag, startPoint x: 351, startPoint y: 17, endPoint x: 264, endPoint y: 11, distance: 86.9
click at [264, 11] on div "CERGY Actions" at bounding box center [272, 15] width 404 height 11
paste input "SNC CARDINAL"
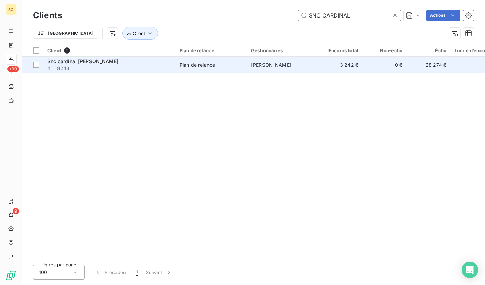
type input "SNC CARDINAL"
click at [205, 67] on div "Plan de relance" at bounding box center [197, 65] width 35 height 7
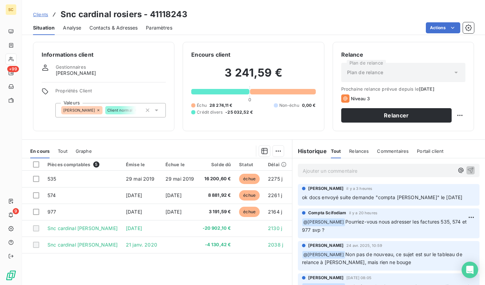
click at [345, 174] on p "Ajouter un commentaire ﻿" at bounding box center [378, 171] width 151 height 9
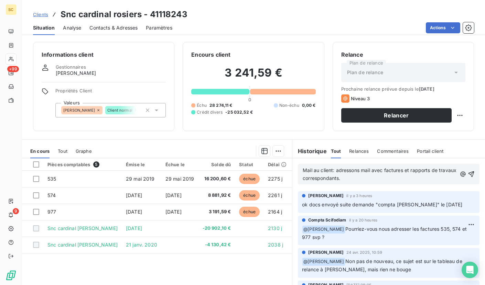
click at [162, 14] on h3 "Snc cardinal rosiers - 41118243" at bounding box center [124, 14] width 127 height 12
drag, startPoint x: 363, startPoint y: 181, endPoint x: 301, endPoint y: 171, distance: 63.3
click at [292, 171] on div "Mail au client: adressons mail avec factures et rapports de travaux corresponda…" at bounding box center [388, 175] width 193 height 32
click at [464, 173] on div "Mail au client: adressons mail avec factures et rapports de travaux corresponda…" at bounding box center [389, 174] width 182 height 21
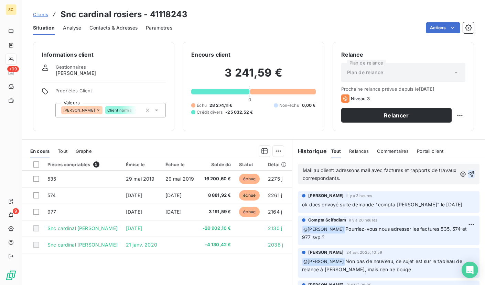
click at [468, 173] on icon "button" at bounding box center [471, 174] width 7 height 7
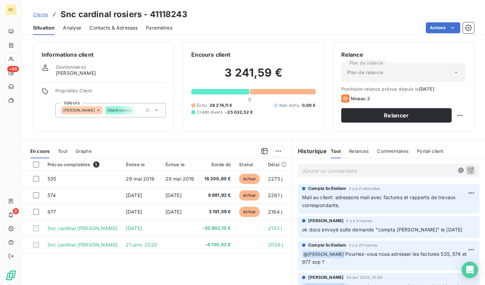
click at [117, 24] on span "Contacts & Adresses" at bounding box center [113, 27] width 48 height 7
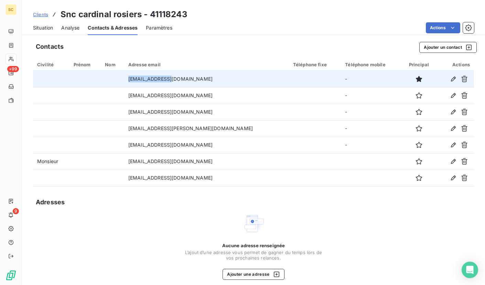
drag, startPoint x: 143, startPoint y: 78, endPoint x: 174, endPoint y: 80, distance: 30.7
click at [186, 79] on td "[EMAIL_ADDRESS][DOMAIN_NAME]" at bounding box center [206, 79] width 165 height 17
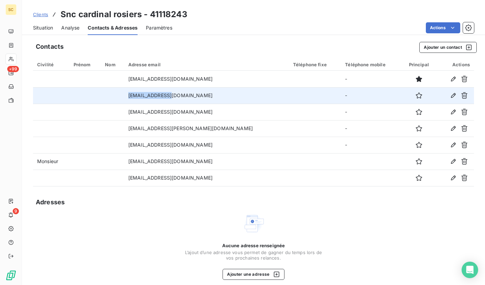
drag, startPoint x: 140, startPoint y: 94, endPoint x: 198, endPoint y: 95, distance: 57.8
click at [198, 95] on td "[EMAIL_ADDRESS][DOMAIN_NAME]" at bounding box center [206, 95] width 165 height 17
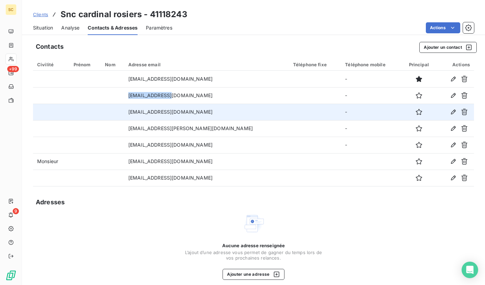
drag, startPoint x: 141, startPoint y: 111, endPoint x: 244, endPoint y: 113, distance: 102.5
click at [244, 113] on td "[EMAIL_ADDRESS][DOMAIN_NAME]" at bounding box center [206, 112] width 165 height 17
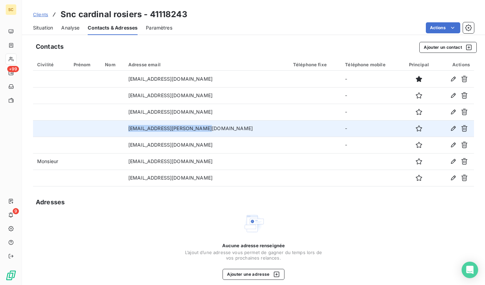
drag, startPoint x: 141, startPoint y: 129, endPoint x: 240, endPoint y: 130, distance: 98.7
click at [240, 130] on td "[EMAIL_ADDRESS][PERSON_NAME][DOMAIN_NAME]" at bounding box center [206, 128] width 165 height 17
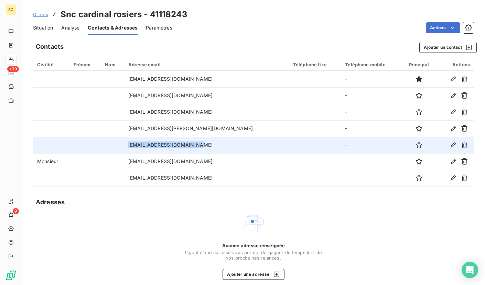
drag, startPoint x: 144, startPoint y: 145, endPoint x: 234, endPoint y: 150, distance: 89.5
click at [234, 150] on td "[EMAIL_ADDRESS][DOMAIN_NAME]" at bounding box center [206, 145] width 165 height 17
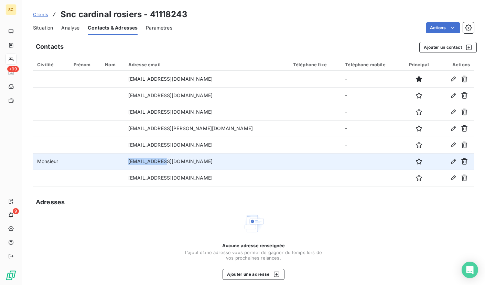
drag, startPoint x: 160, startPoint y: 163, endPoint x: 180, endPoint y: 165, distance: 20.1
click at [180, 165] on td "[EMAIL_ADDRESS][DOMAIN_NAME]" at bounding box center [206, 161] width 165 height 17
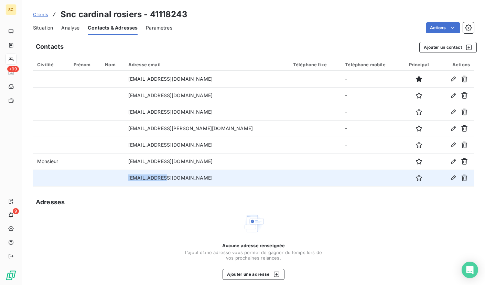
drag, startPoint x: 139, startPoint y: 179, endPoint x: 186, endPoint y: 179, distance: 47.1
click at [186, 179] on td "[EMAIL_ADDRESS][DOMAIN_NAME]" at bounding box center [206, 178] width 165 height 17
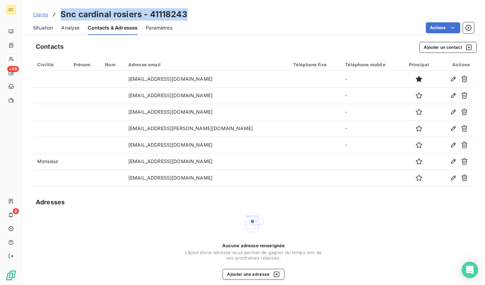
drag, startPoint x: 62, startPoint y: 17, endPoint x: 203, endPoint y: 18, distance: 140.7
click at [203, 18] on div "Clients Snc cardinal rosiers - 41118243" at bounding box center [253, 14] width 463 height 12
click at [39, 26] on span "Situation" at bounding box center [43, 27] width 20 height 7
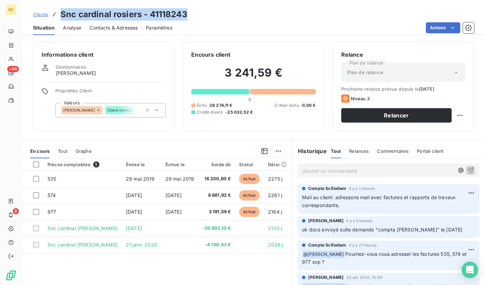
click at [103, 27] on span "Contacts & Adresses" at bounding box center [113, 27] width 48 height 7
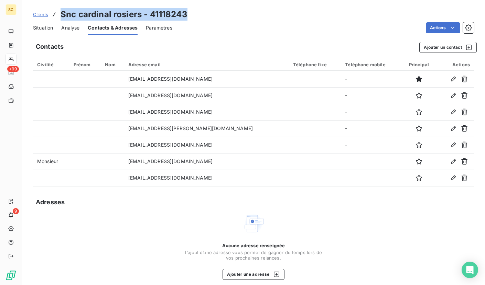
click at [39, 13] on span "Clients" at bounding box center [40, 15] width 15 height 6
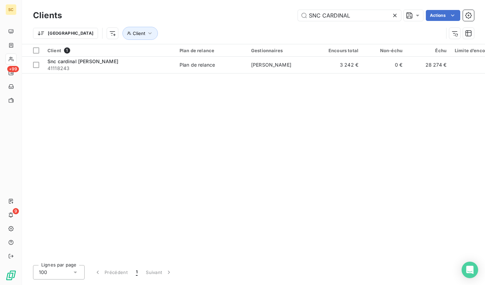
drag, startPoint x: 303, startPoint y: 10, endPoint x: 271, endPoint y: 9, distance: 32.0
click at [271, 9] on div "Clients SNC CARDINAL Actions" at bounding box center [253, 15] width 441 height 14
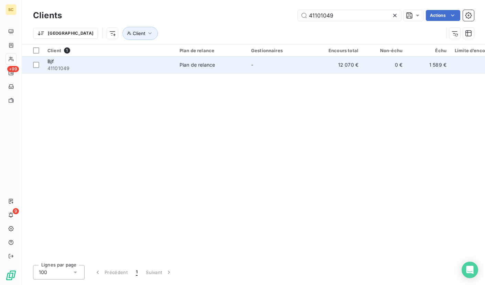
type input "41101049"
click at [141, 65] on span "41101049" at bounding box center [109, 68] width 124 height 7
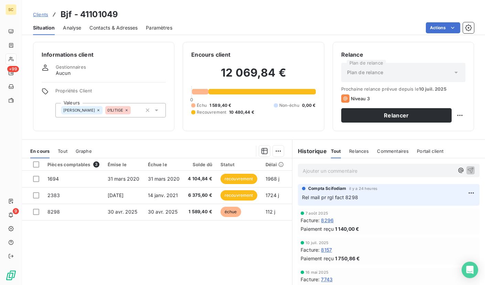
click at [115, 29] on span "Contacts & Adresses" at bounding box center [113, 27] width 48 height 7
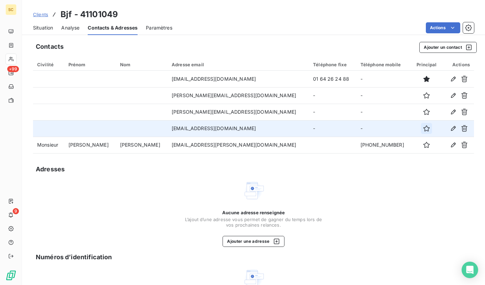
click at [423, 128] on icon "button" at bounding box center [426, 129] width 6 height 6
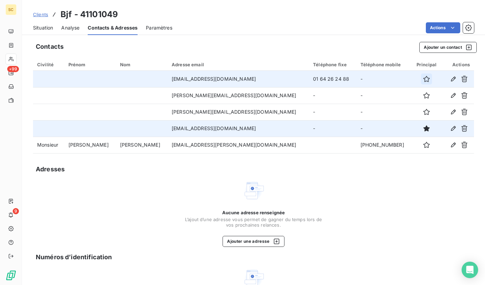
click at [421, 77] on button "button" at bounding box center [426, 79] width 11 height 11
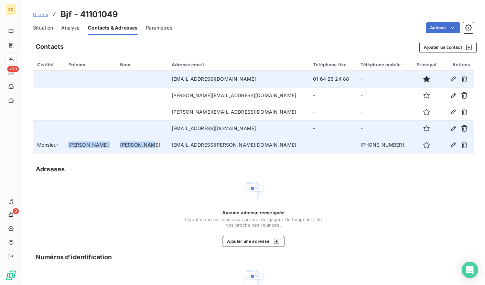
drag, startPoint x: 75, startPoint y: 145, endPoint x: 146, endPoint y: 146, distance: 71.6
click at [146, 146] on tr "Monsieur [PERSON_NAME] [EMAIL_ADDRESS][PERSON_NAME][DOMAIN_NAME] [PHONE_NUMBER]" at bounding box center [253, 145] width 441 height 17
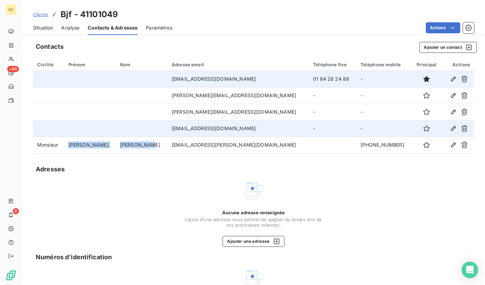
click at [42, 28] on span "Situation" at bounding box center [43, 27] width 20 height 7
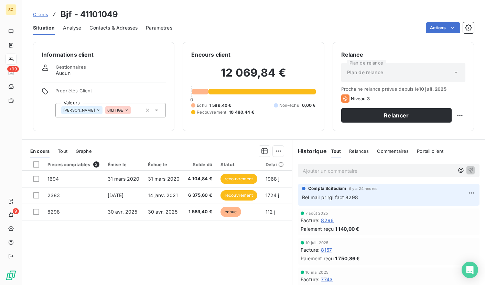
click at [321, 172] on p "Ajouter un commentaire ﻿" at bounding box center [378, 171] width 151 height 9
click at [305, 171] on span "! [PERSON_NAME]" at bounding box center [324, 171] width 43 height 6
drag, startPoint x: 334, startPoint y: 168, endPoint x: 368, endPoint y: 184, distance: 37.4
click at [334, 168] on span "! [PERSON_NAME]" at bounding box center [324, 171] width 43 height 6
click at [341, 169] on span "! [PERSON_NAME]" at bounding box center [324, 171] width 43 height 6
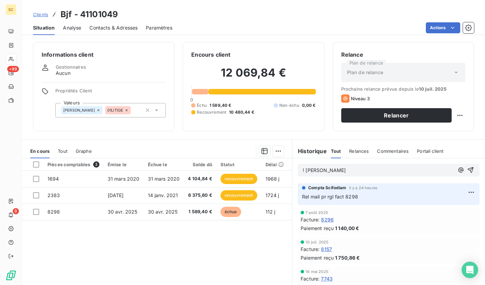
click at [400, 173] on p "! [PERSON_NAME]" at bounding box center [378, 171] width 151 height 8
click at [467, 169] on icon "button" at bounding box center [470, 170] width 7 height 7
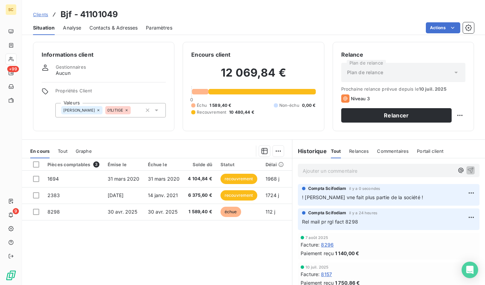
click at [96, 28] on span "Contacts & Adresses" at bounding box center [113, 27] width 48 height 7
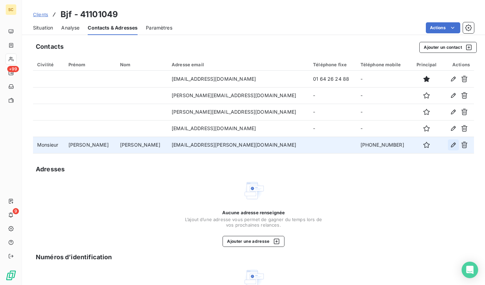
click at [450, 148] on icon "button" at bounding box center [453, 145] width 7 height 7
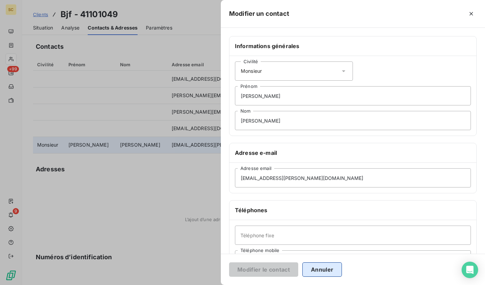
click at [321, 265] on button "Annuler" at bounding box center [322, 270] width 40 height 14
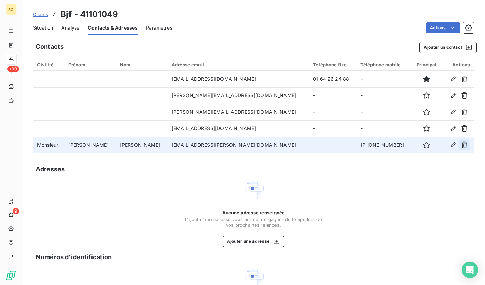
click at [461, 142] on icon "button" at bounding box center [464, 145] width 7 height 7
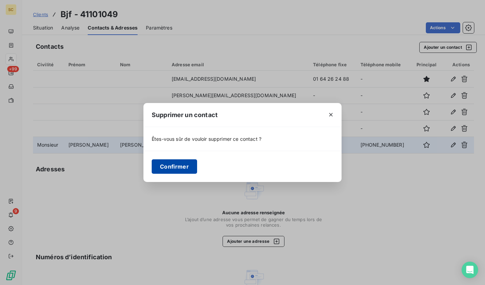
click at [186, 165] on button "Confirmer" at bounding box center [174, 167] width 45 height 14
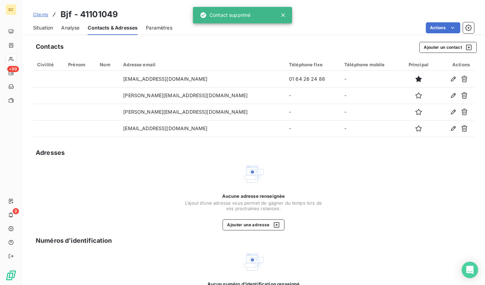
click at [35, 26] on span "Situation" at bounding box center [43, 27] width 20 height 7
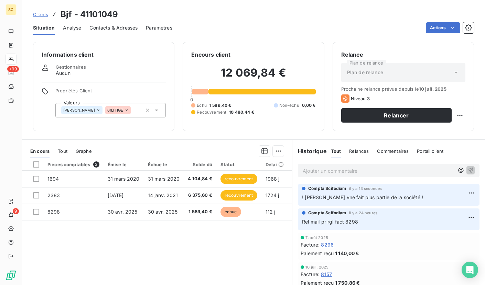
drag, startPoint x: 90, startPoint y: 36, endPoint x: 97, endPoint y: 31, distance: 8.4
click at [93, 34] on div "Clients Bjf - 41101049 Situation Analyse Contacts & Adresses Paramètres Actions…" at bounding box center [253, 142] width 463 height 285
click at [98, 31] on span "Contacts & Adresses" at bounding box center [113, 27] width 48 height 7
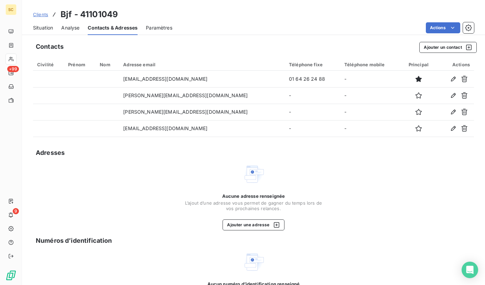
drag, startPoint x: 42, startPoint y: 29, endPoint x: 58, endPoint y: 30, distance: 16.2
click at [42, 29] on span "Situation" at bounding box center [43, 27] width 20 height 7
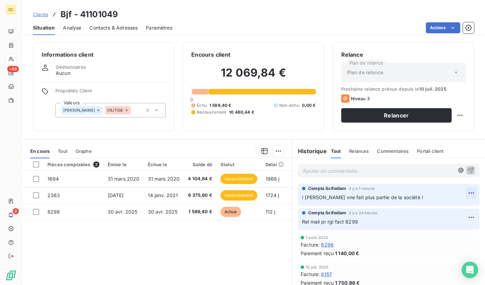
click at [462, 195] on html "SC +99 9 Clients Bjf - 41101049 Situation Analyse Contacts & Adresses Paramètre…" at bounding box center [242, 142] width 485 height 285
drag, startPoint x: 445, startPoint y: 209, endPoint x: 439, endPoint y: 209, distance: 6.5
click at [445, 209] on div "Editer" at bounding box center [444, 208] width 39 height 11
click at [365, 197] on span "! [PERSON_NAME] vne fait plus partie de la société !" at bounding box center [362, 198] width 121 height 6
click at [360, 198] on span "! [PERSON_NAME] vne fait plus partie de la société !" at bounding box center [362, 198] width 121 height 6
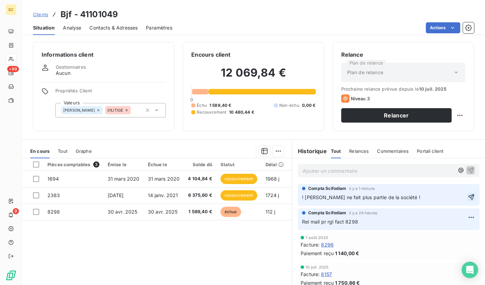
click at [468, 200] on icon "button" at bounding box center [471, 198] width 6 height 6
click at [344, 171] on p "Ajouter un commentaire ﻿" at bounding box center [378, 171] width 151 height 9
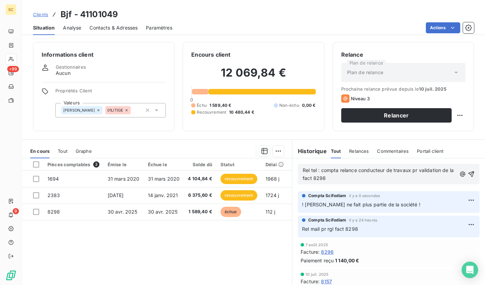
drag, startPoint x: 332, startPoint y: 179, endPoint x: 299, endPoint y: 168, distance: 34.3
click at [299, 168] on div "Rel tel : compta relance conducteur de travaux pr validation de la fact 8298" at bounding box center [389, 174] width 182 height 21
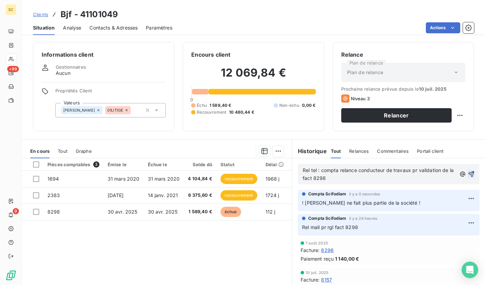
click at [468, 176] on icon "button" at bounding box center [471, 175] width 6 height 6
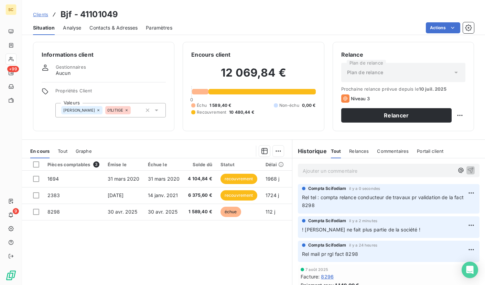
click at [98, 16] on h3 "Bjf - 41101049" at bounding box center [89, 14] width 57 height 12
click at [98, 15] on h3 "Bjf - 41101049" at bounding box center [89, 14] width 57 height 12
click at [43, 18] on link "Clients" at bounding box center [40, 14] width 15 height 7
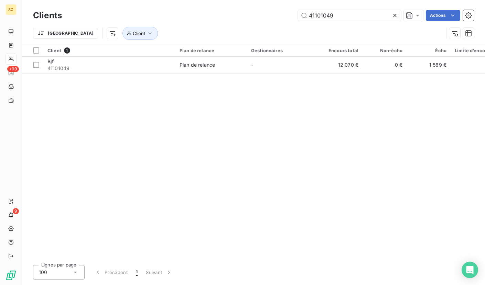
drag, startPoint x: 355, startPoint y: 13, endPoint x: 285, endPoint y: 13, distance: 70.5
click at [285, 13] on div "41101049 Actions" at bounding box center [272, 15] width 404 height 11
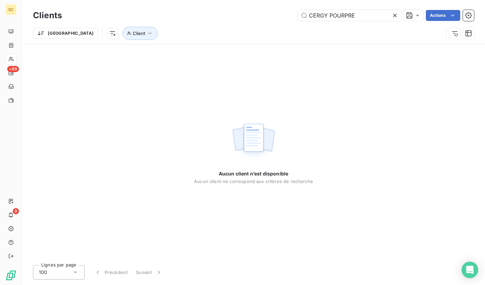
type input "CERGY POURPRE"
click at [391, 16] on icon at bounding box center [394, 15] width 7 height 7
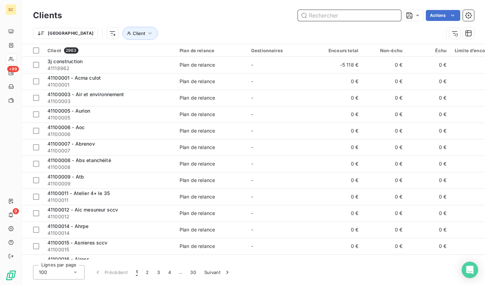
click at [335, 19] on input "text" at bounding box center [349, 15] width 103 height 11
paste input "41103544"
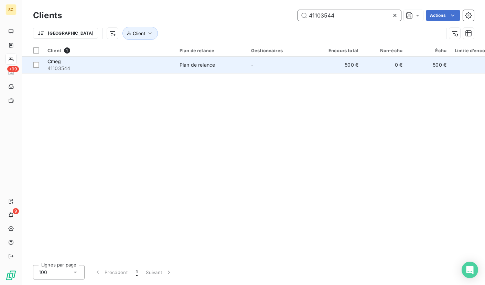
type input "41103544"
click at [93, 65] on span "41103544" at bounding box center [109, 68] width 124 height 7
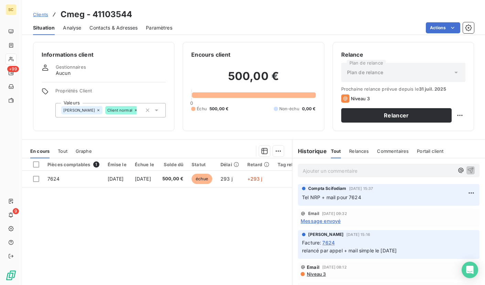
click at [100, 27] on span "Contacts & Adresses" at bounding box center [113, 27] width 48 height 7
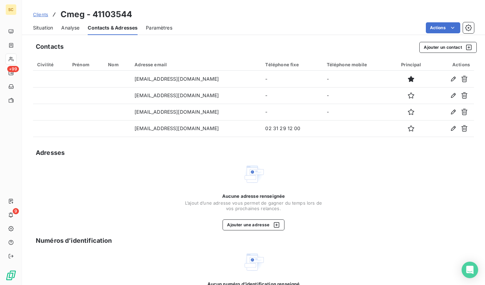
click at [45, 29] on span "Situation" at bounding box center [43, 27] width 20 height 7
